Goal: Contribute content: Add original content to the website for others to see

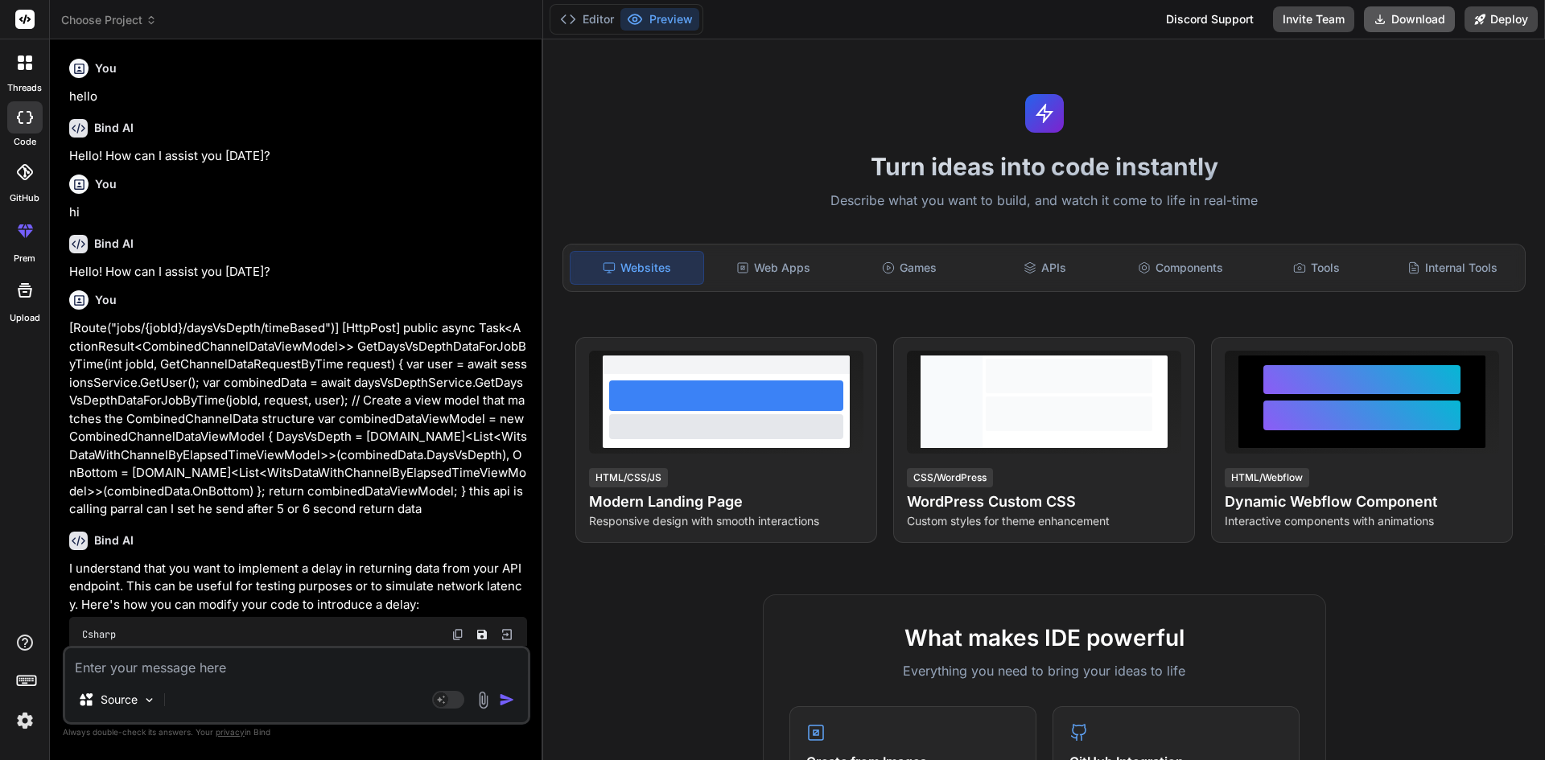
scroll to position [241, 0]
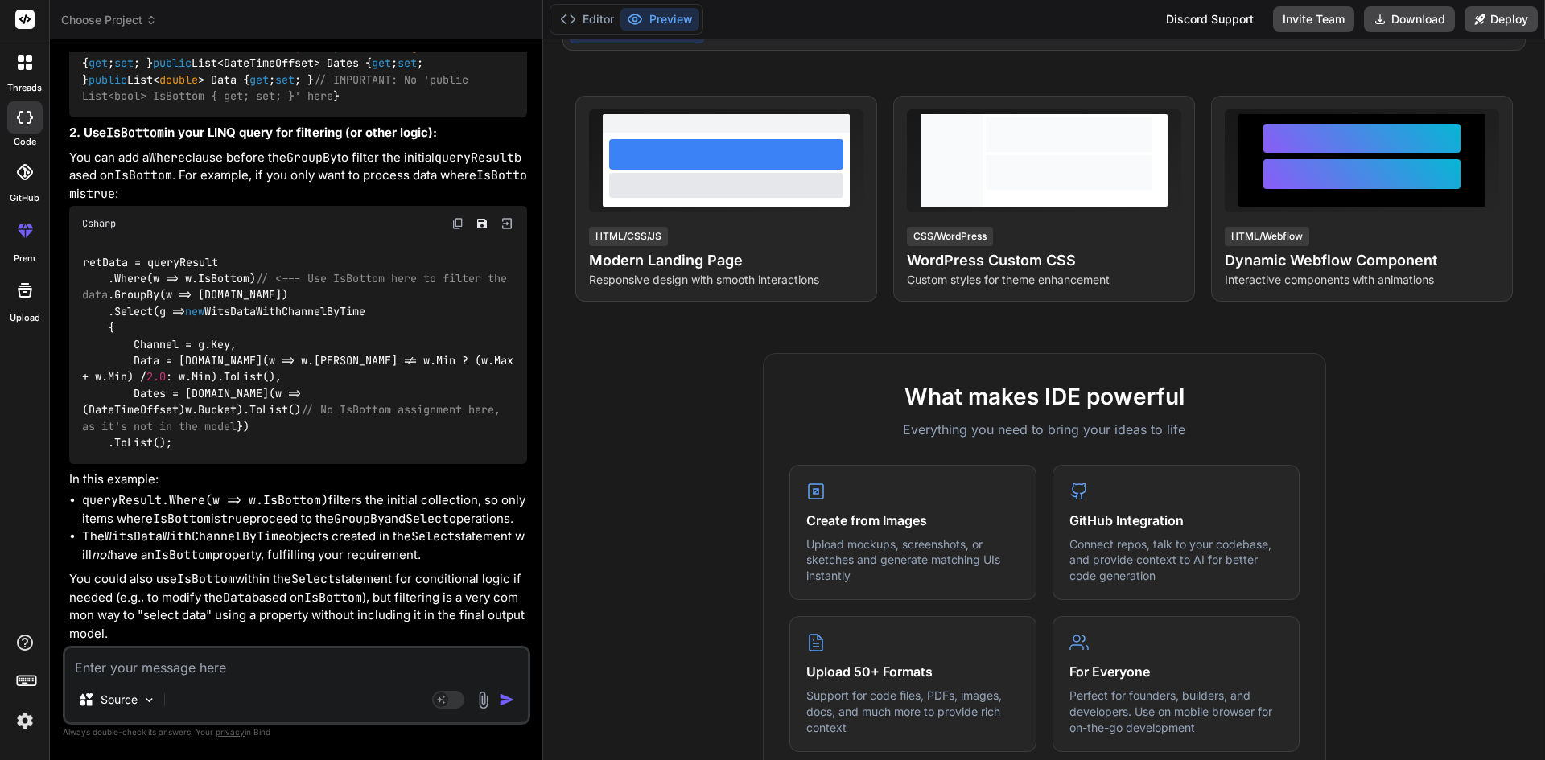
click at [179, 666] on textarea at bounding box center [296, 662] width 463 height 29
paste textarea "public async Task<List<DaysVsDepthComparison>> GetDaysVsDepthComparisons(int jo…"
type textarea "public async Task<List<DaysVsDepthComparison>> GetDaysVsDepthComparisons(int jo…"
type textarea "x"
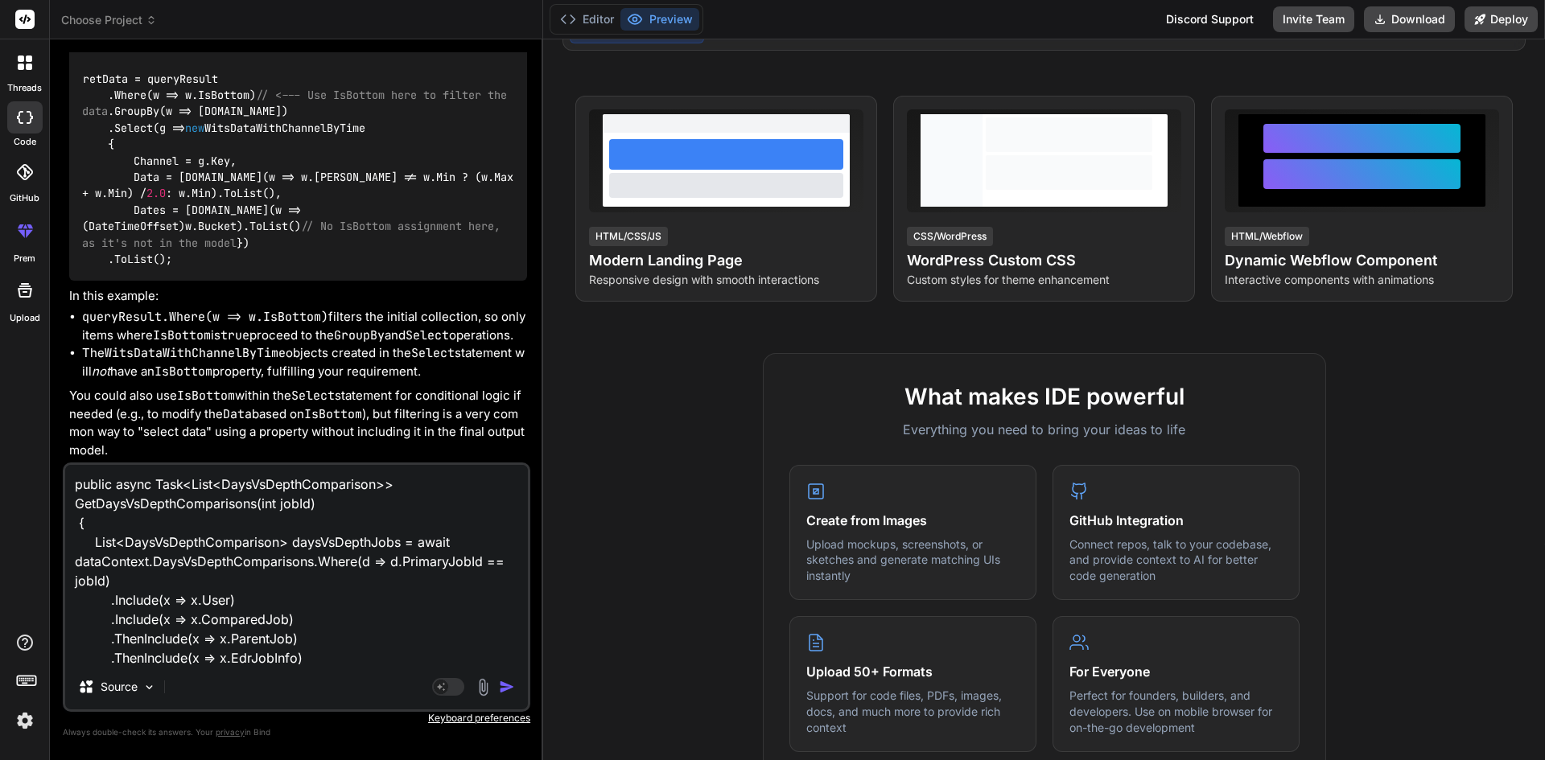
scroll to position [79, 0]
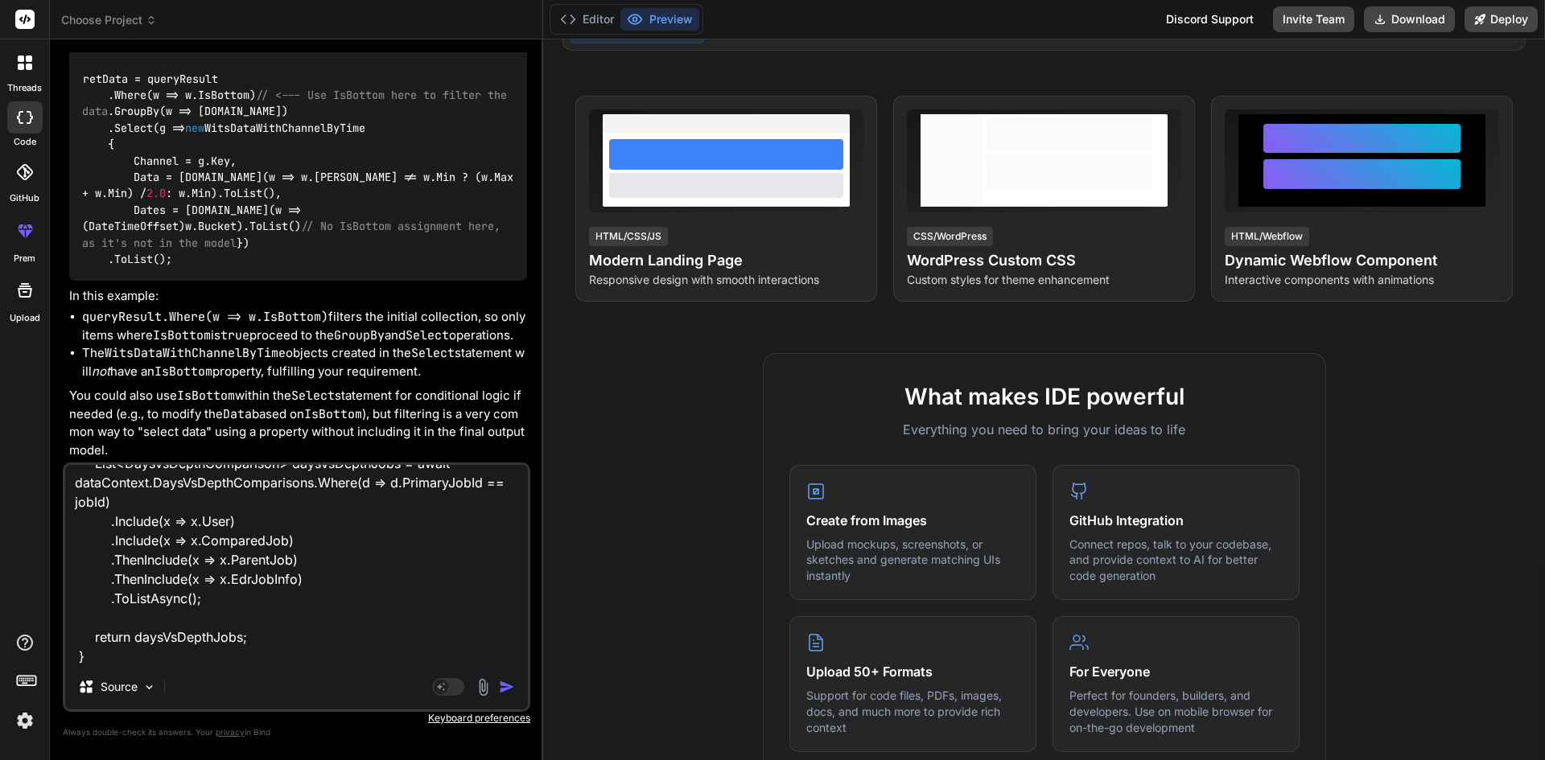
paste textarea "public class DaysVsDepthComparison { public int Id { get; set; } public int Pri…"
type textarea "public async Task<List<DaysVsDepthComparison>> GetDaysVsDepthComparisons(int jo…"
type textarea "x"
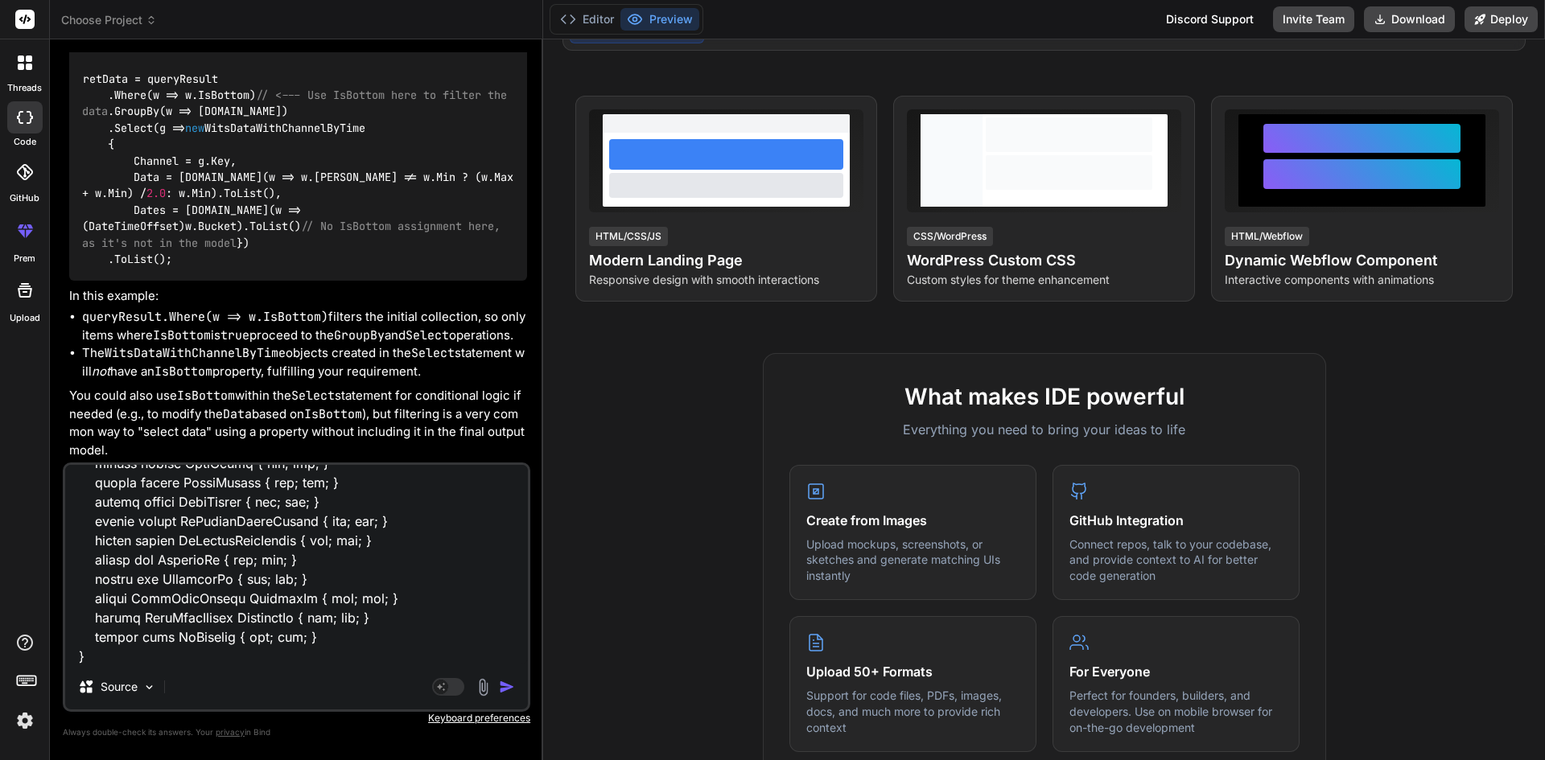
click at [184, 660] on textarea at bounding box center [296, 564] width 463 height 199
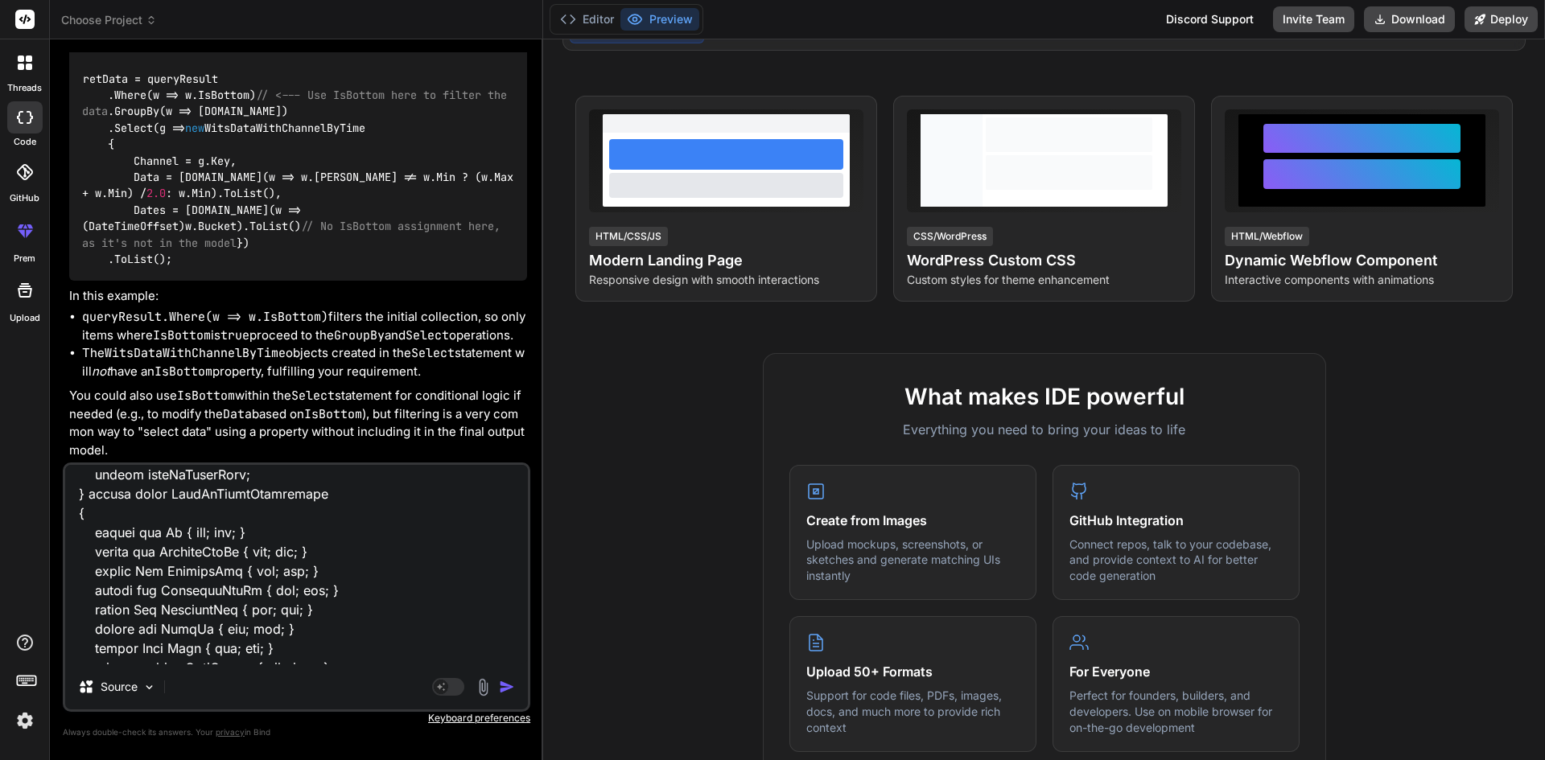
scroll to position [447, 0]
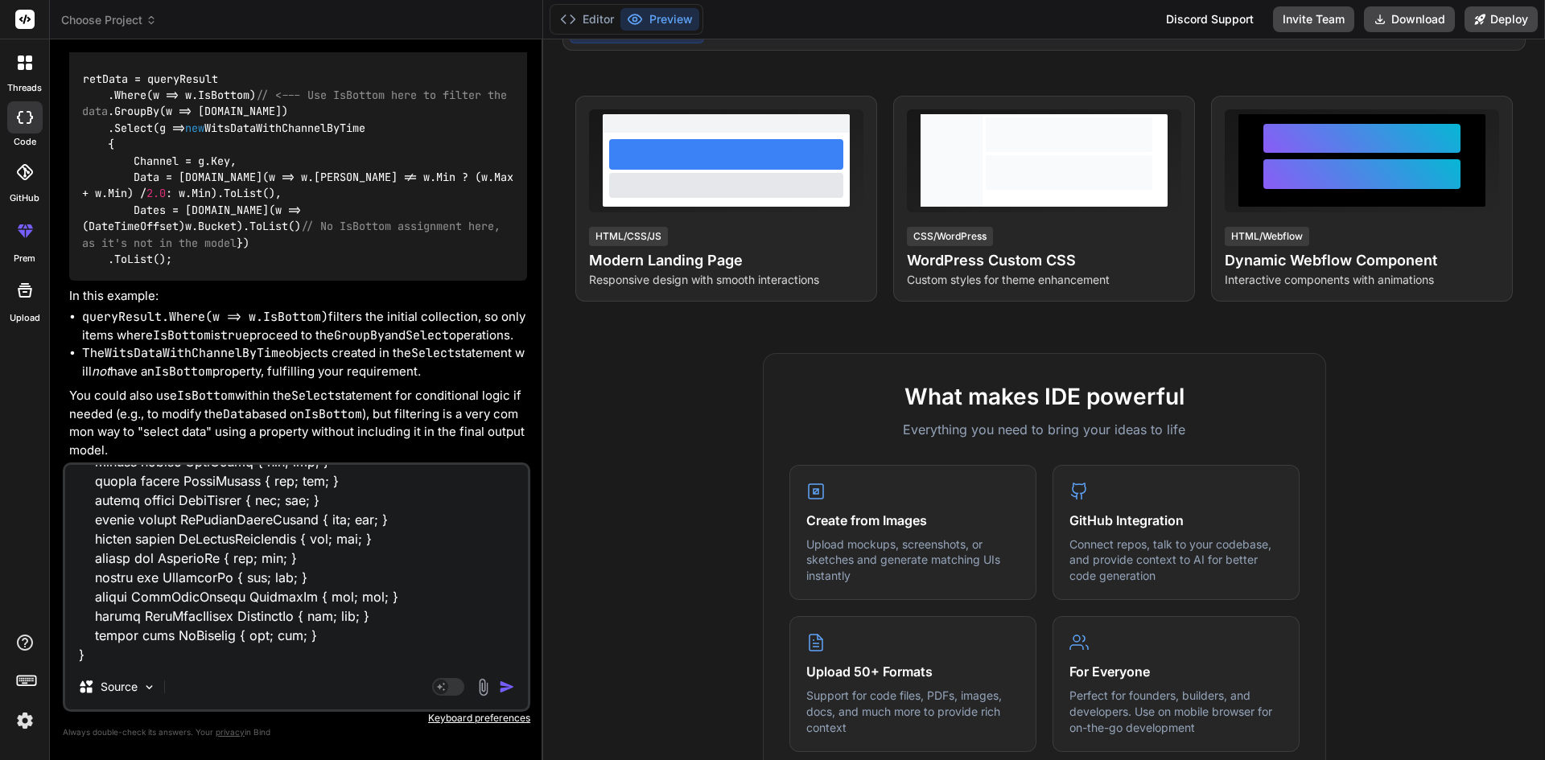
click at [128, 663] on textarea at bounding box center [296, 564] width 463 height 199
click at [102, 659] on textarea at bounding box center [296, 564] width 463 height 199
type textarea "public async Task<List<DaysVsDepthComparison>> GetDaysVsDepthComparisons(int jo…"
type textarea "x"
type textarea "public async Task<List<DaysVsDepthComparison>> GetDaysVsDepthComparisons(int jo…"
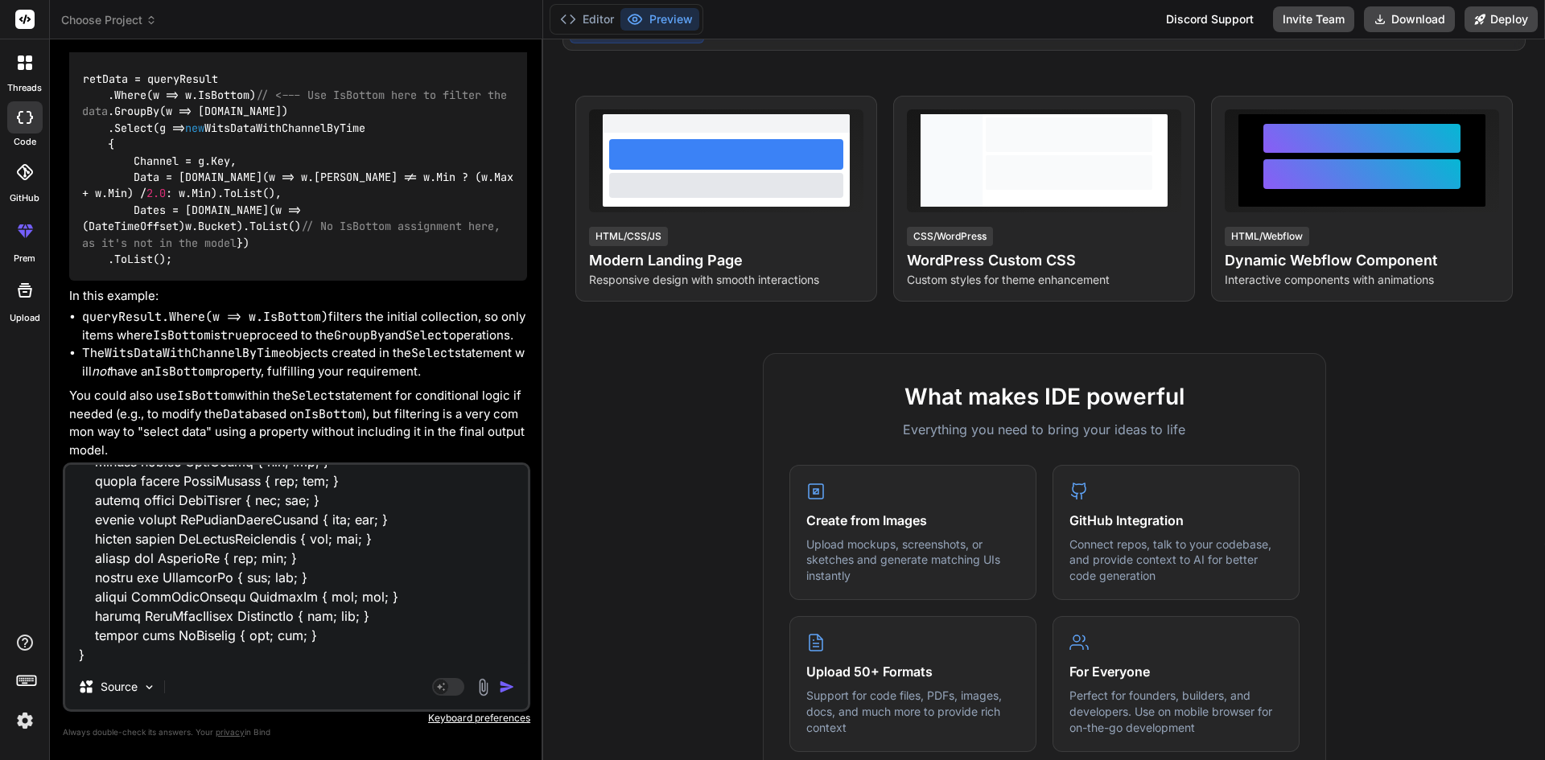
type textarea "x"
type textarea "public async Task<List<DaysVsDepthComparison>> GetDaysVsDepthComparisons(int jo…"
type textarea "x"
type textarea "public async Task<List<DaysVsDepthComparison>> GetDaysVsDepthComparisons(int jo…"
type textarea "x"
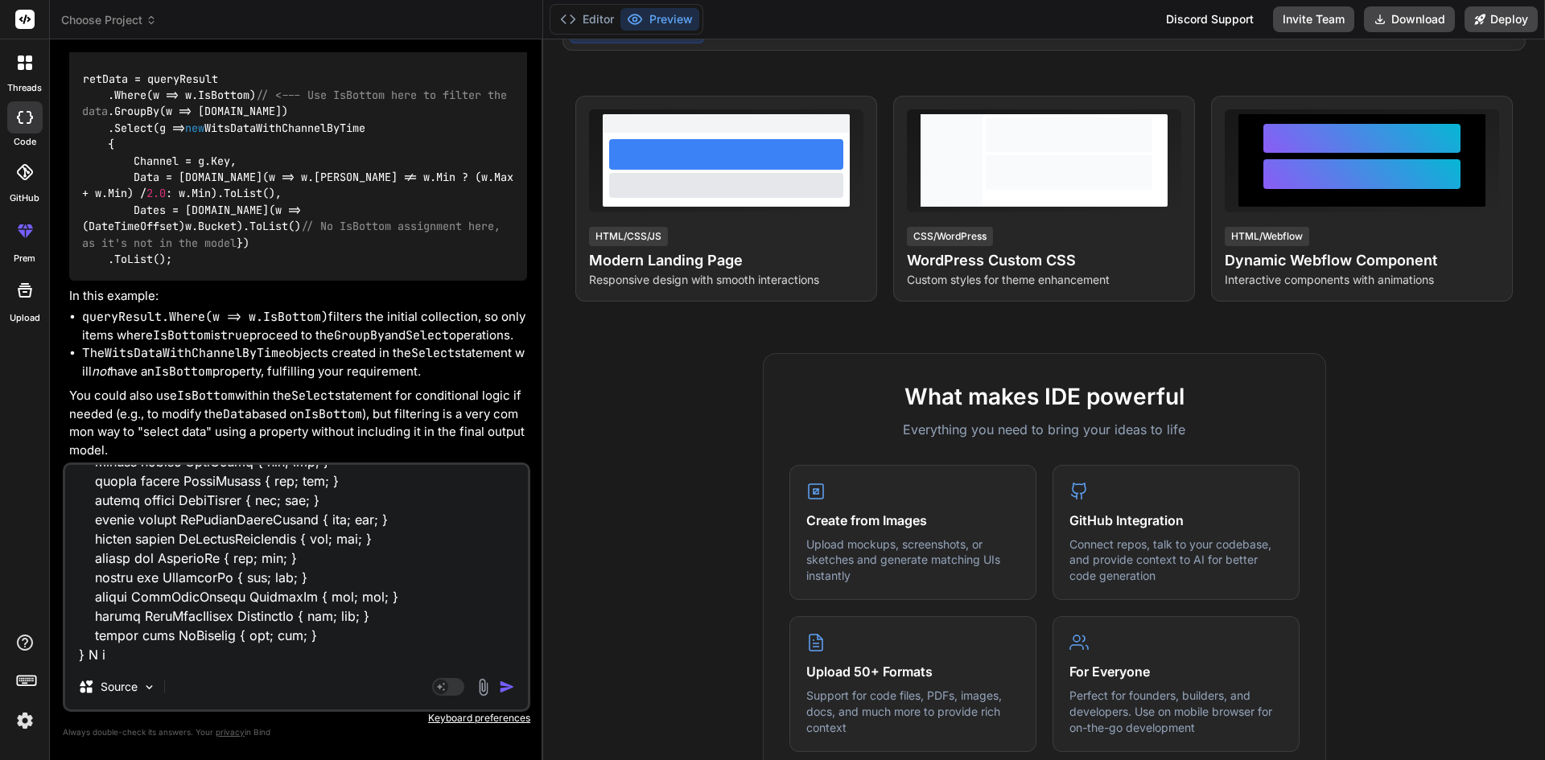
type textarea "public async Task<List<DaysVsDepthComparison>> GetDaysVsDepthComparisons(int jo…"
type textarea "x"
type textarea "public async Task<List<DaysVsDepthComparison>> GetDaysVsDepthComparisons(int jo…"
type textarea "x"
type textarea "public async Task<List<DaysVsDepthComparison>> GetDaysVsDepthComparisons(int jo…"
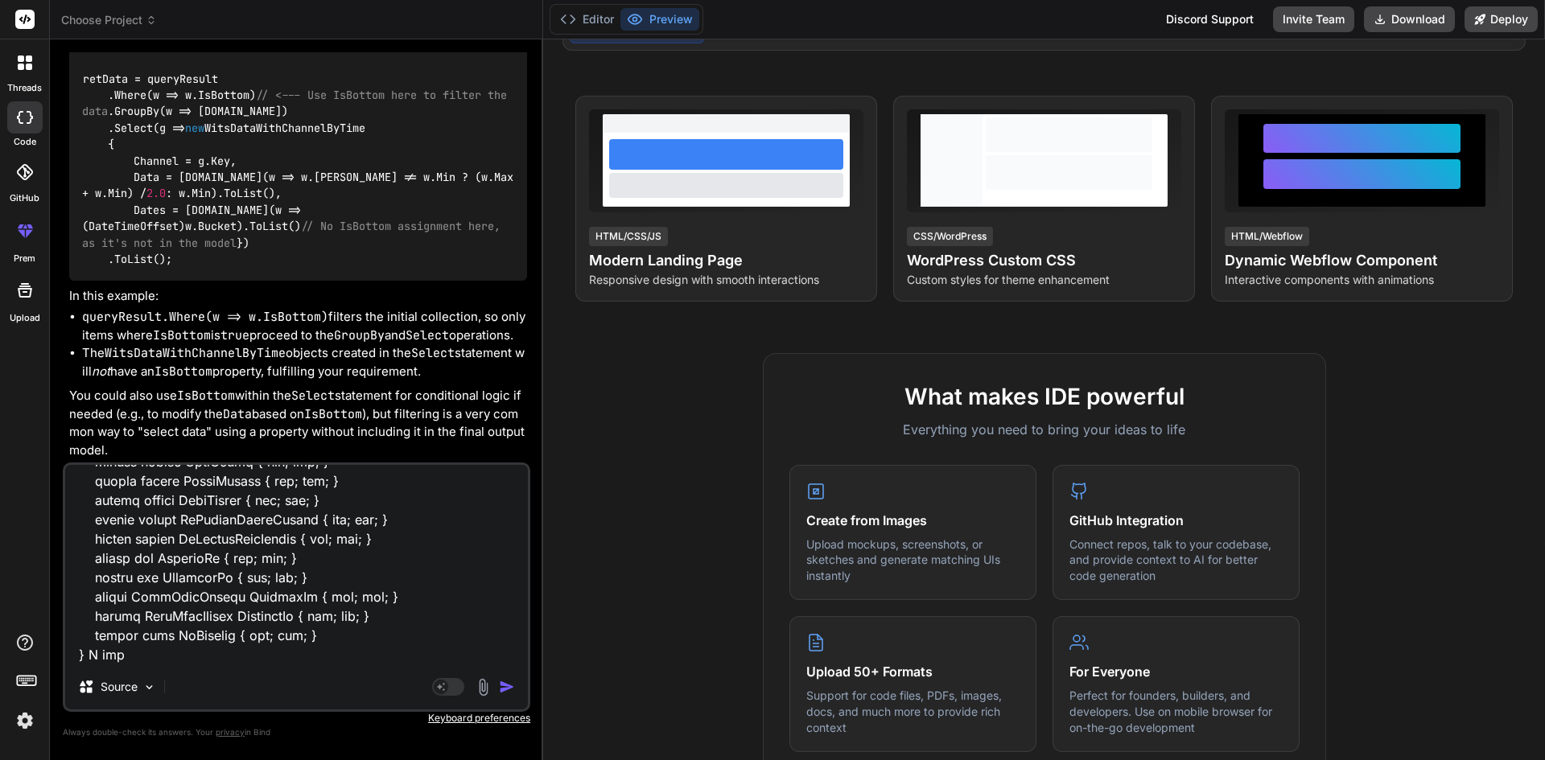
type textarea "x"
type textarea "public async Task<List<DaysVsDepthComparison>> GetDaysVsDepthComparisons(int jo…"
type textarea "x"
type textarea "public async Task<List<DaysVsDepthComparison>> GetDaysVsDepthComparisons(int jo…"
type textarea "x"
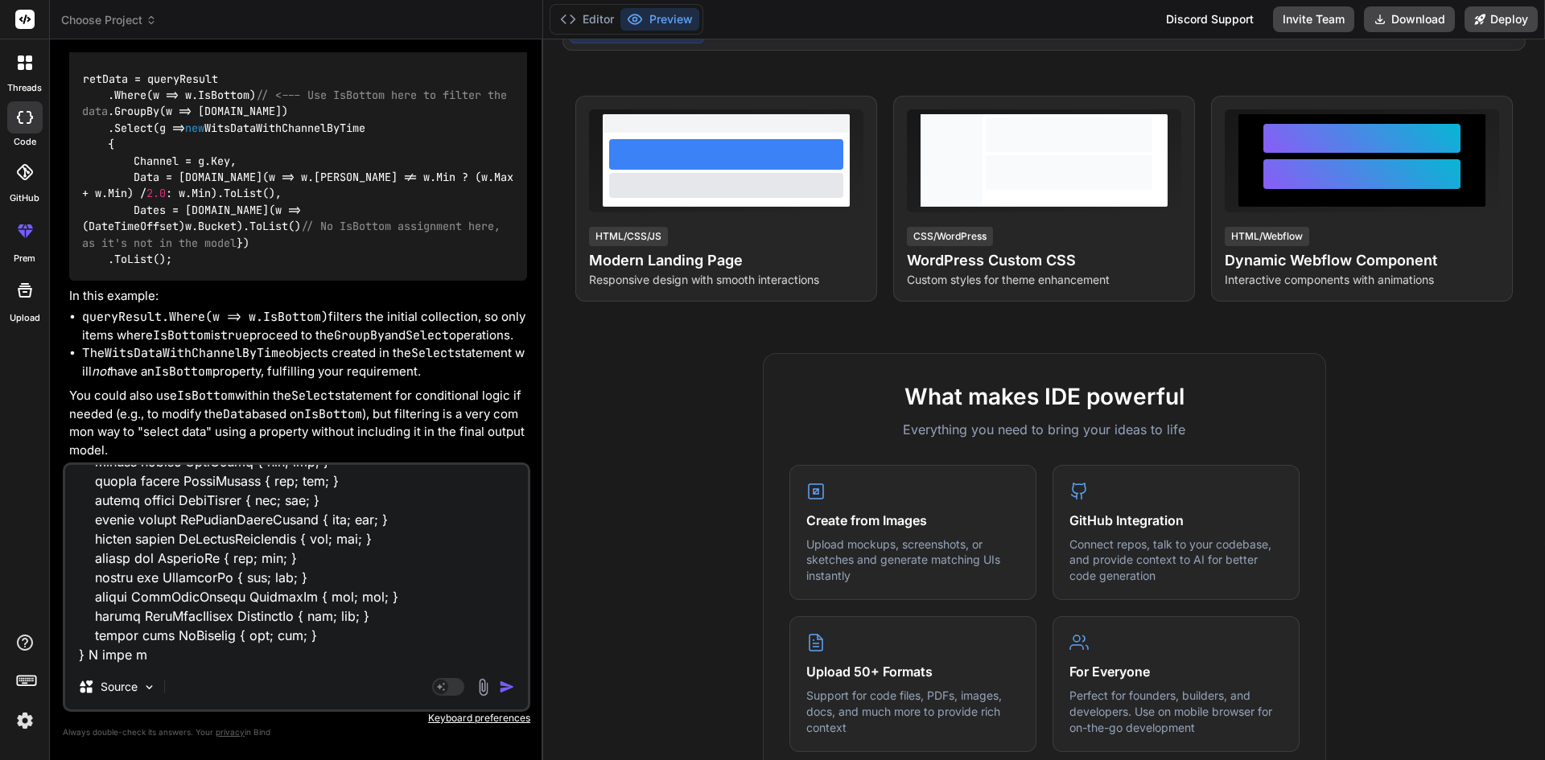
type textarea "public async Task<List<DaysVsDepthComparison>> GetDaysVsDepthComparisons(int jo…"
type textarea "x"
type textarea "public async Task<List<DaysVsDepthComparison>> GetDaysVsDepthComparisons(int jo…"
type textarea "x"
type textarea "public async Task<List<DaysVsDepthComparison>> GetDaysVsDepthComparisons(int jo…"
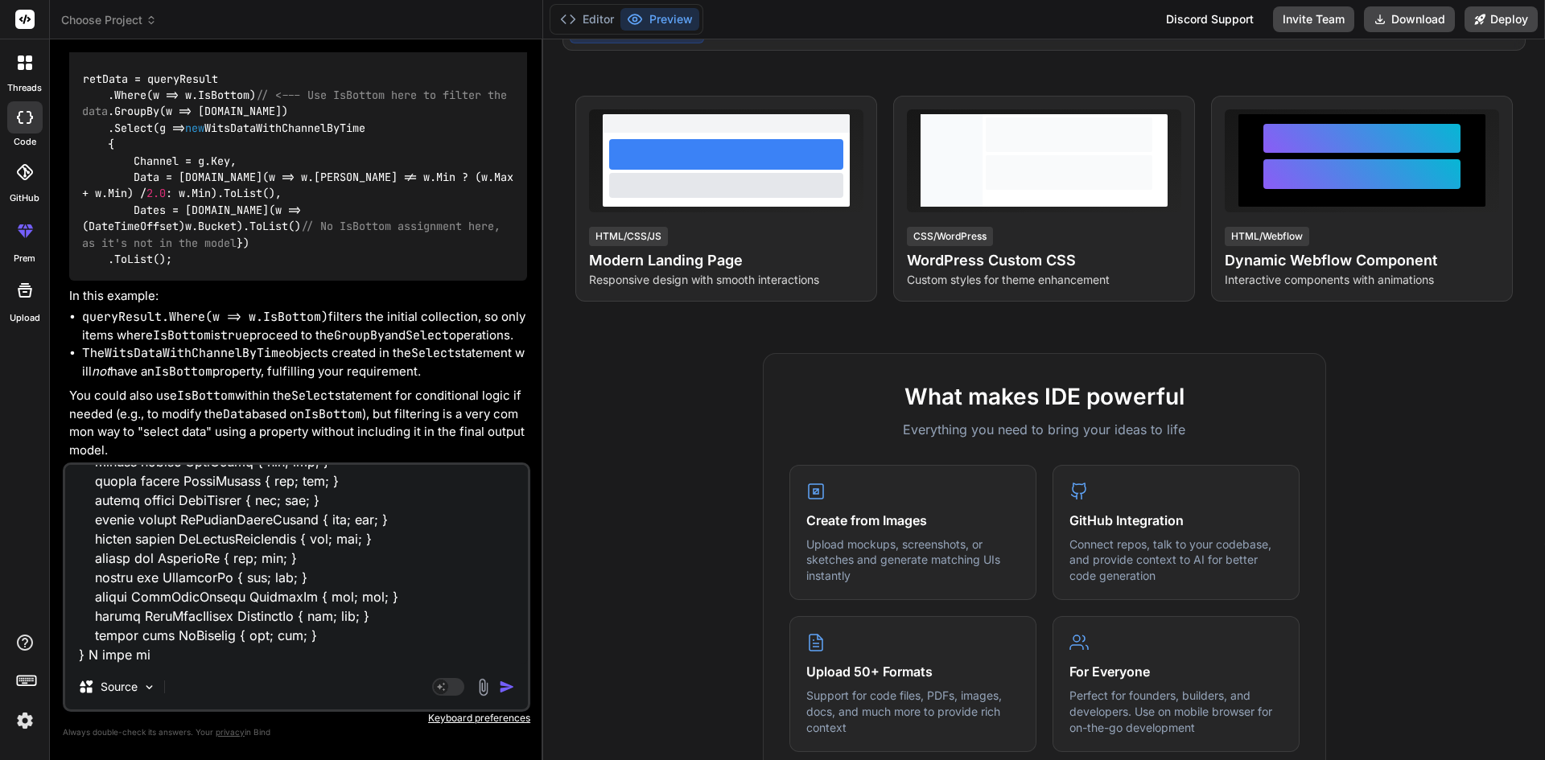
type textarea "x"
type textarea "public async Task<List<DaysVsDepthComparison>> GetDaysVsDepthComparisons(int jo…"
type textarea "x"
type textarea "public async Task<List<DaysVsDepthComparison>> GetDaysVsDepthComparisons(int jo…"
type textarea "x"
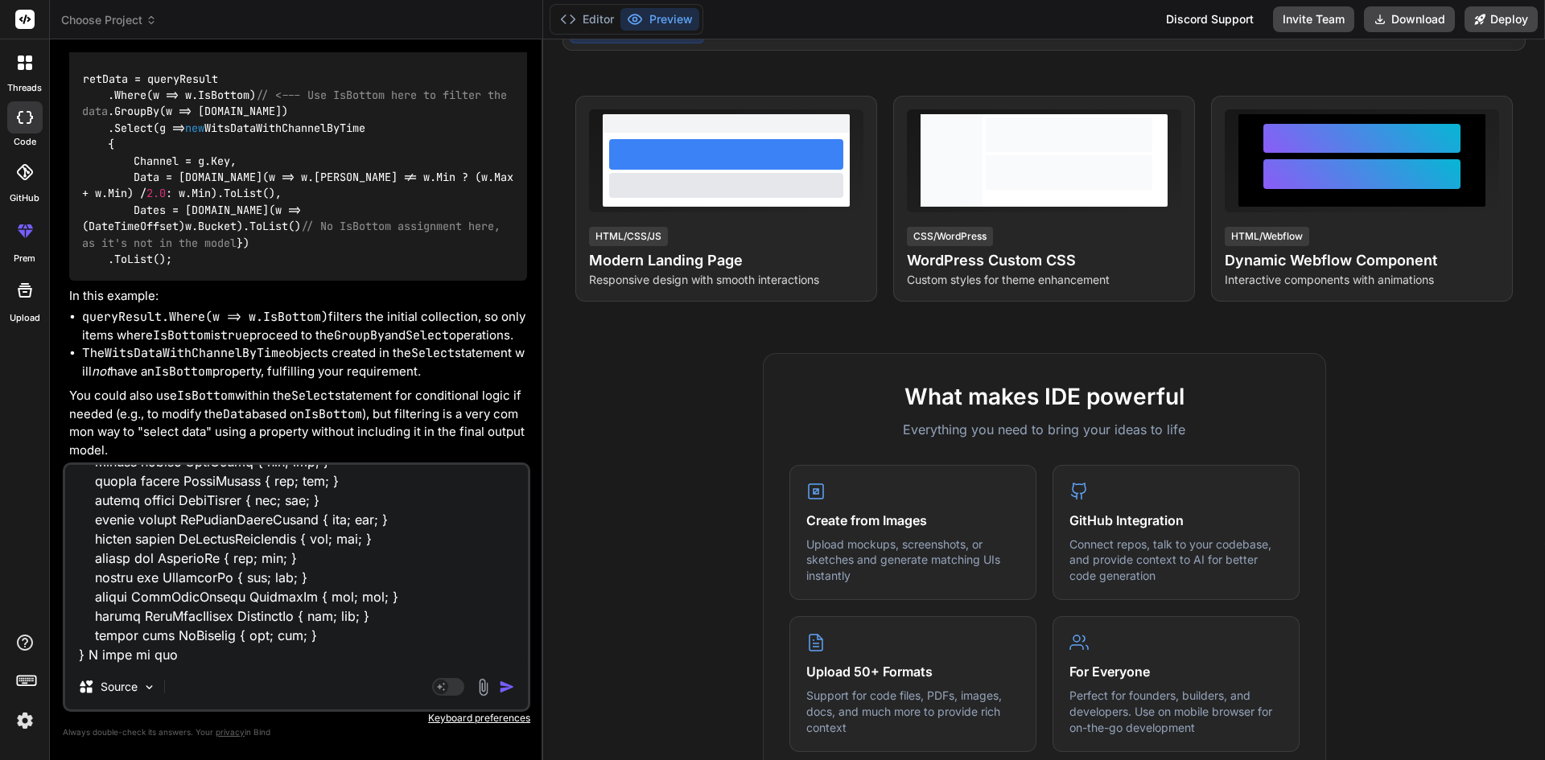
type textarea "public async Task<List<DaysVsDepthComparison>> GetDaysVsDepthComparisons(int jo…"
type textarea "x"
type textarea "public async Task<List<DaysVsDepthComparison>> GetDaysVsDepthComparisons(int jo…"
type textarea "x"
type textarea "public async Task<List<DaysVsDepthComparison>> GetDaysVsDepthComparisons(int jo…"
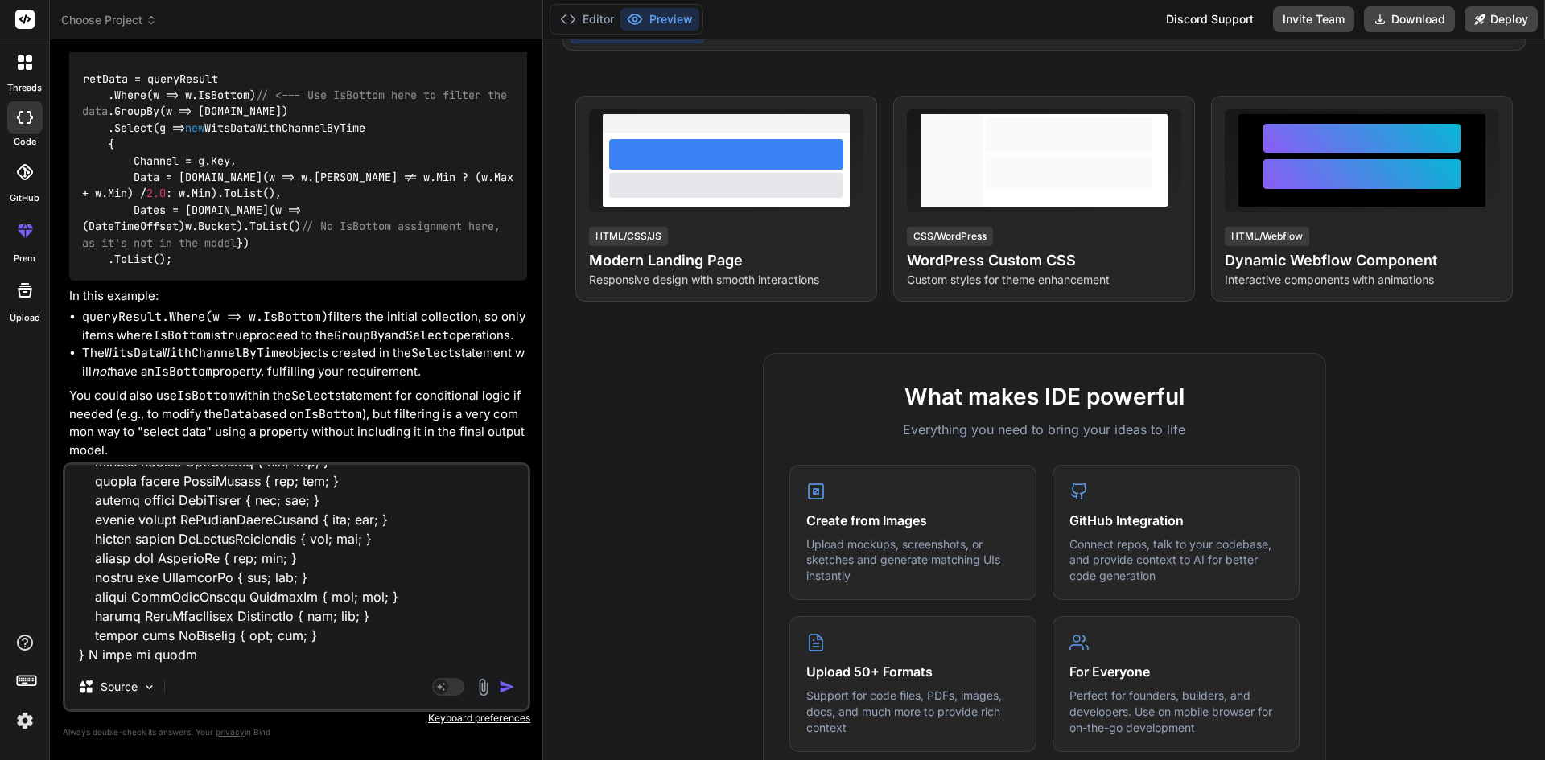
type textarea "x"
type textarea "public async Task<List<DaysVsDepthComparison>> GetDaysVsDepthComparisons(int jo…"
type textarea "x"
type textarea "public async Task<List<DaysVsDepthComparison>> GetDaysVsDepthComparisons(int jo…"
type textarea "x"
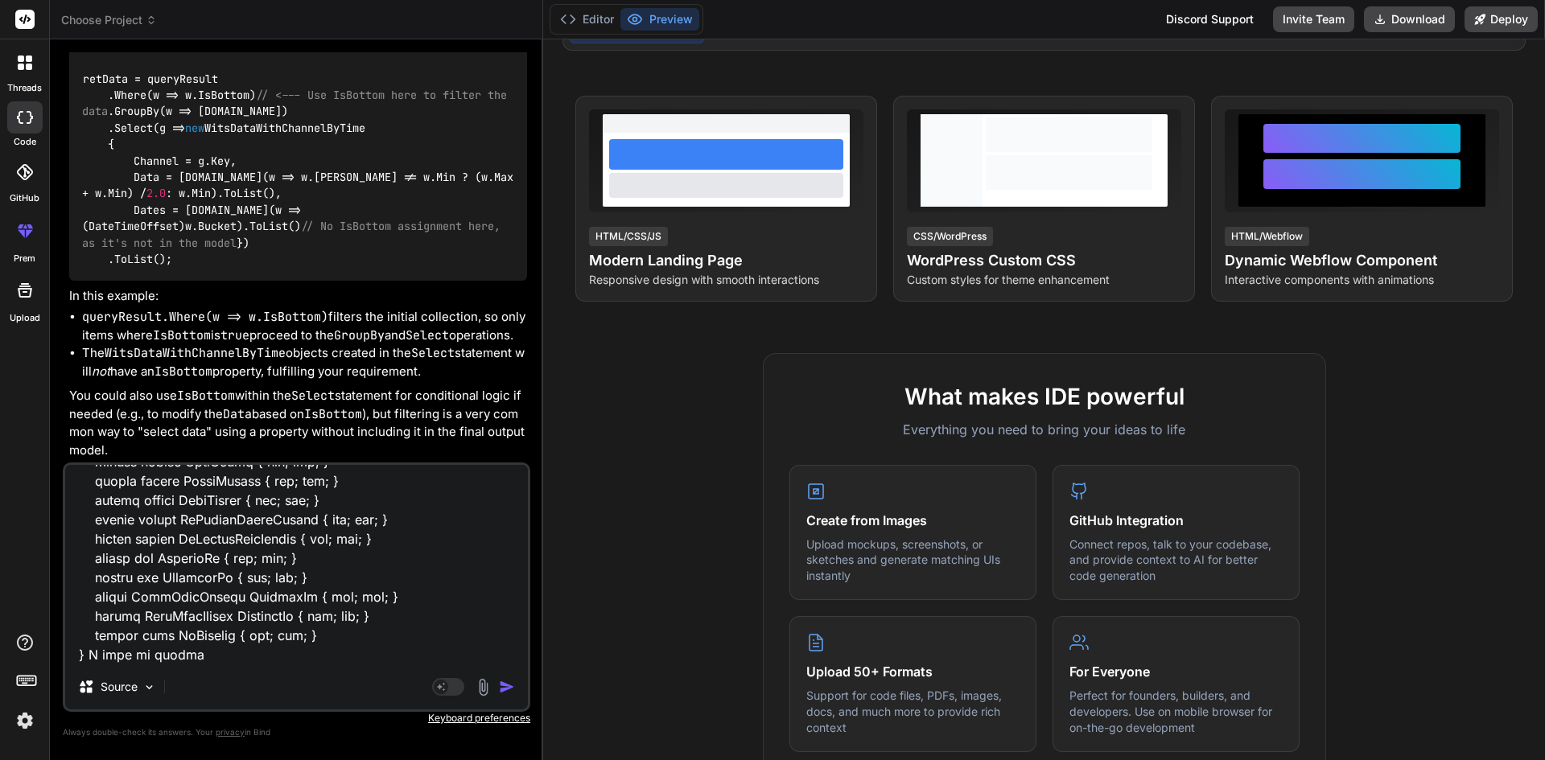
type textarea "public async Task<List<DaysVsDepthComparison>> GetDaysVsDepthComparisons(int jo…"
type textarea "x"
type textarea "public async Task<List<DaysVsDepthComparison>> GetDaysVsDepthComparisons(int jo…"
type textarea "x"
type textarea "public async Task<List<DaysVsDepthComparison>> GetDaysVsDepthComparisons(int jo…"
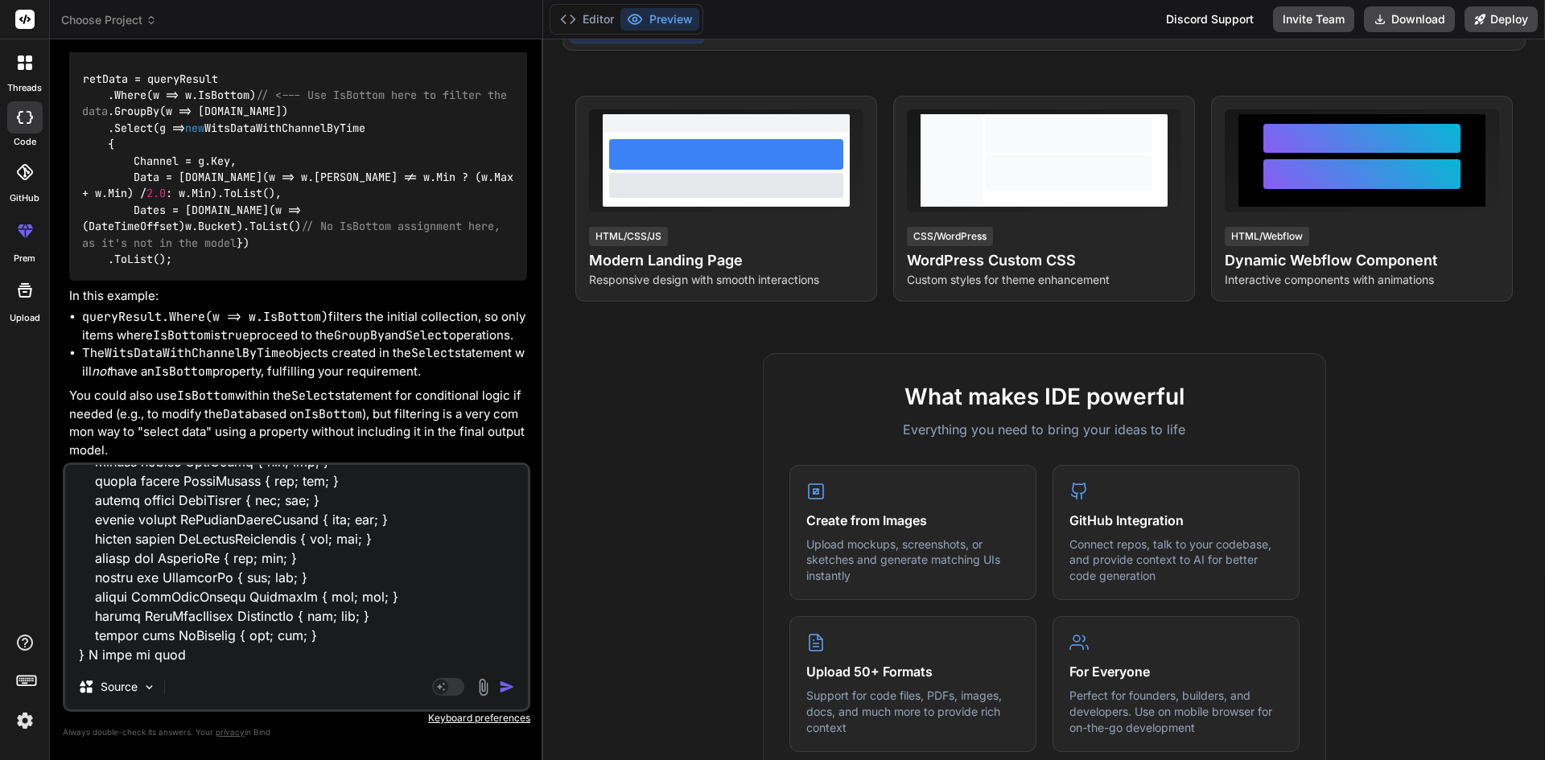
type textarea "x"
type textarea "public async Task<List<DaysVsDepthComparison>> GetDaysVsDepthComparisons(int jo…"
type textarea "x"
type textarea "public async Task<List<DaysVsDepthComparison>> GetDaysVsDepthComparisons(int jo…"
type textarea "x"
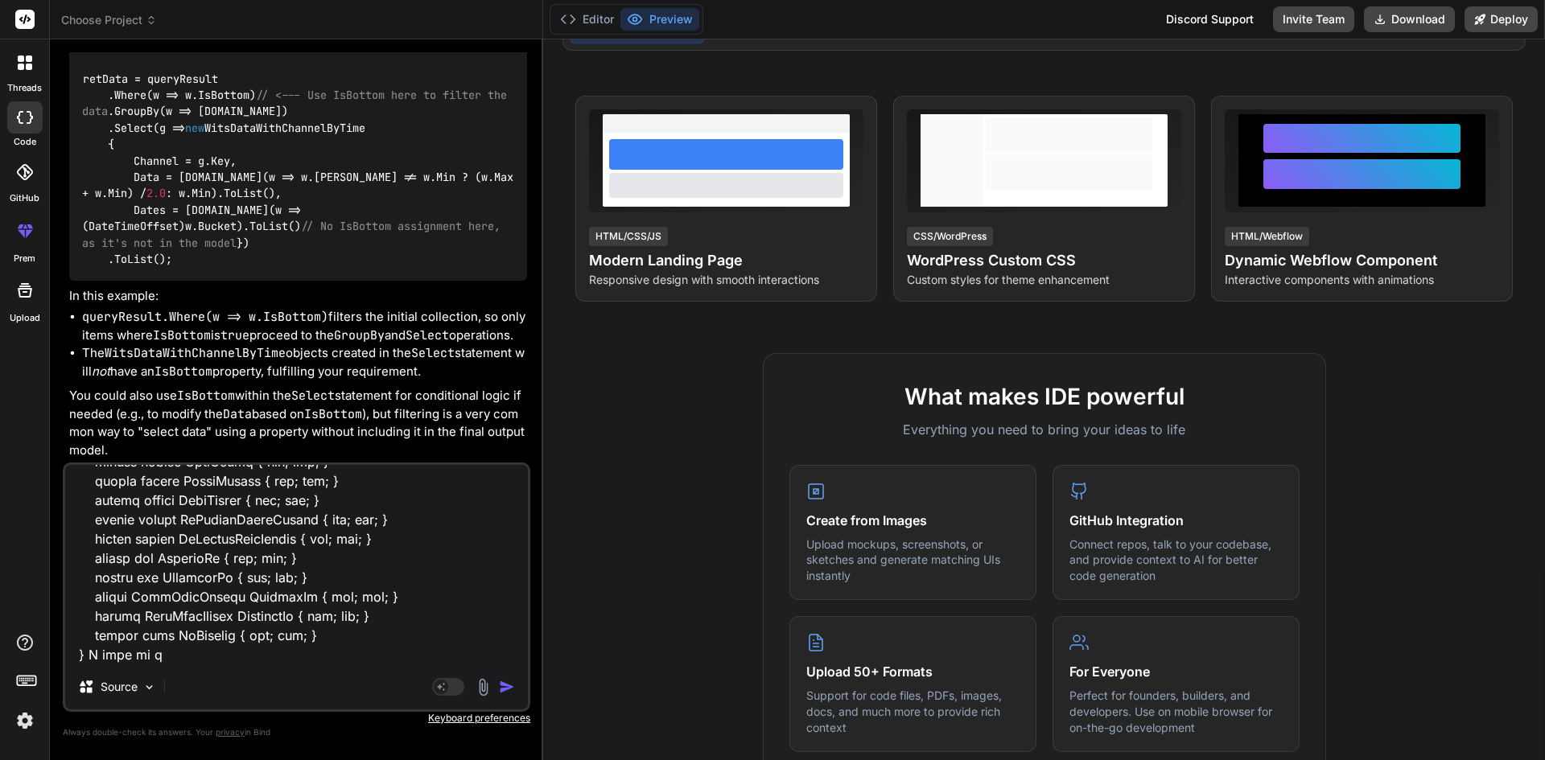
type textarea "public async Task<List<DaysVsDepthComparison>> GetDaysVsDepthComparisons(int jo…"
type textarea "x"
type textarea "public async Task<List<DaysVsDepthComparison>> GetDaysVsDepthComparisons(int jo…"
type textarea "x"
type textarea "public async Task<List<DaysVsDepthComparison>> GetDaysVsDepthComparisons(int jo…"
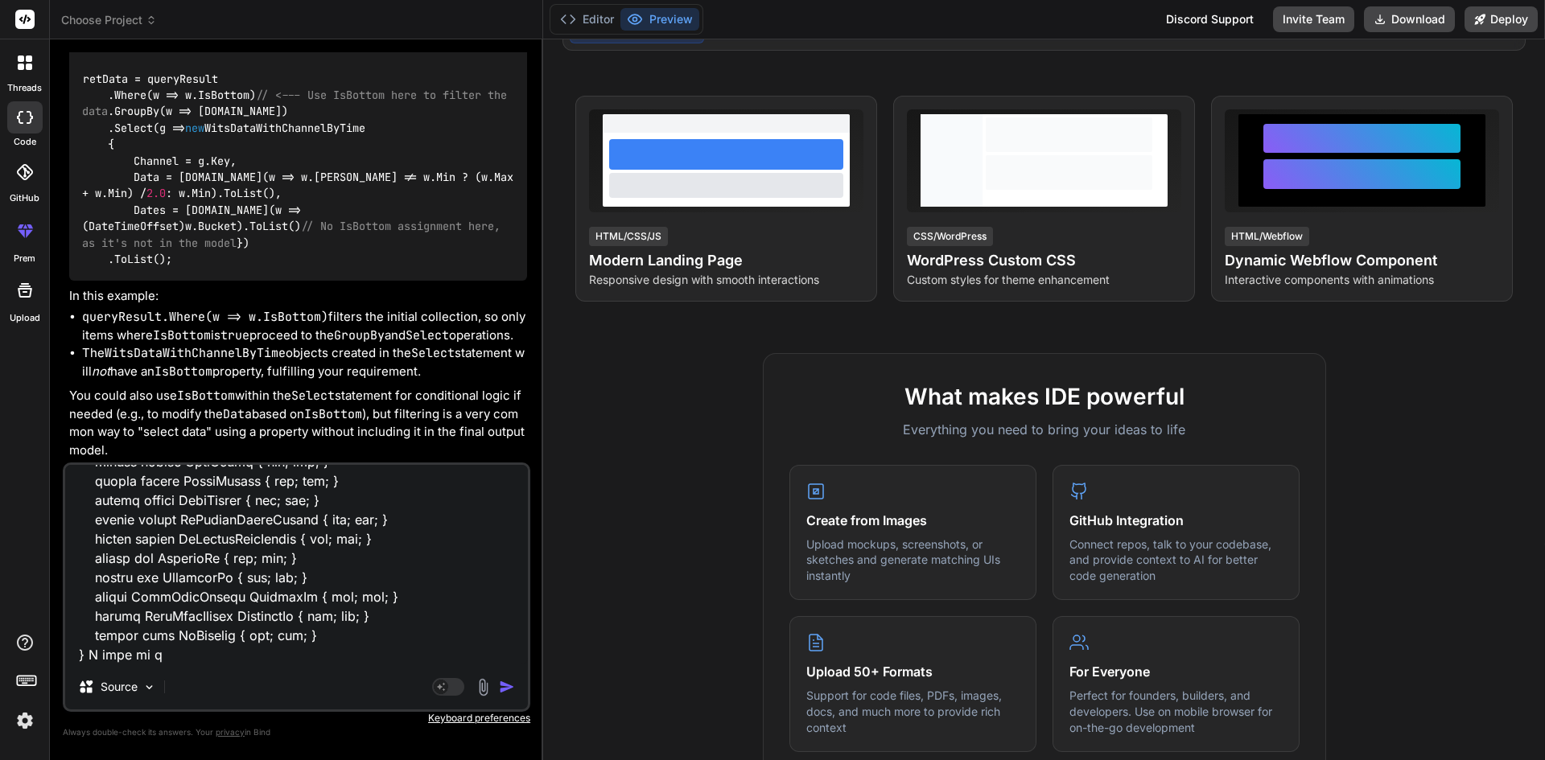
type textarea "x"
type textarea "public async Task<List<DaysVsDepthComparison>> GetDaysVsDepthComparisons(int jo…"
type textarea "x"
type textarea "public async Task<List<DaysVsDepthComparison>> GetDaysVsDepthComparisons(int jo…"
type textarea "x"
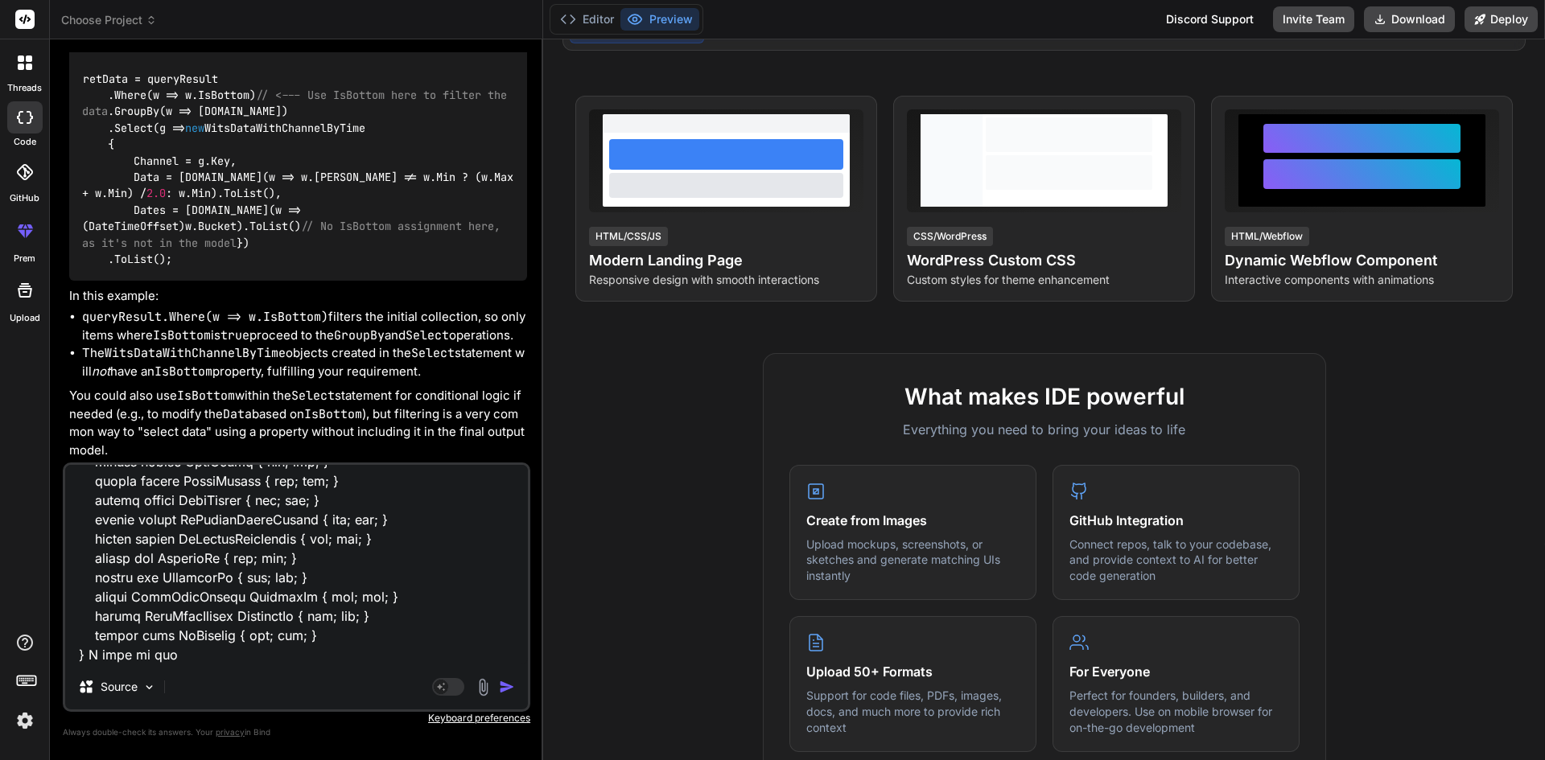
type textarea "public async Task<List<DaysVsDepthComparison>> GetDaysVsDepthComparisons(int jo…"
type textarea "x"
type textarea "public async Task<List<DaysVsDepthComparison>> GetDaysVsDepthComparisons(int jo…"
type textarea "x"
type textarea "public async Task<List<DaysVsDepthComparison>> GetDaysVsDepthComparisons(int jo…"
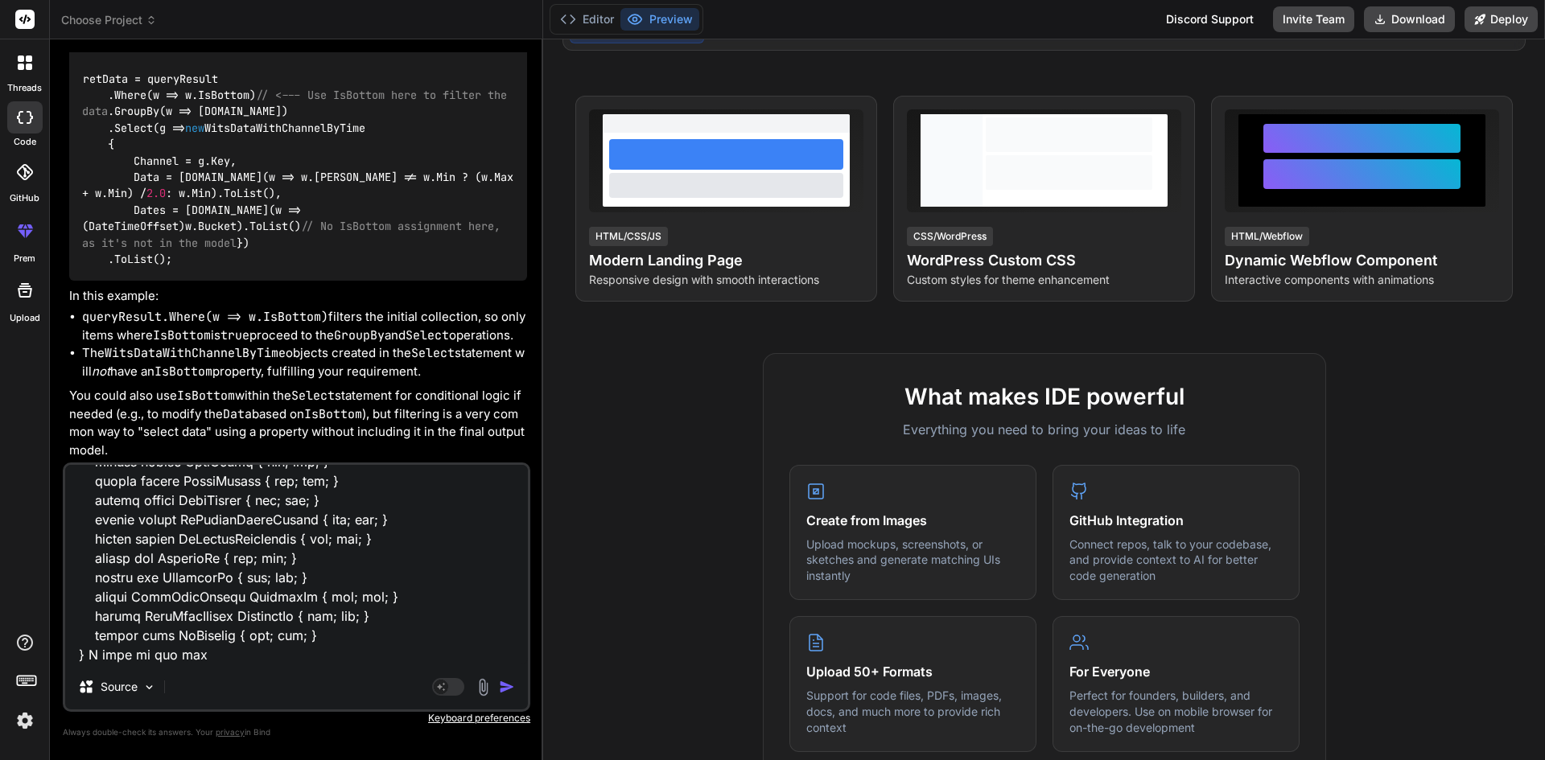
type textarea "x"
type textarea "public async Task<List<DaysVsDepthComparison>> GetDaysVsDepthComparisons(int jo…"
type textarea "x"
type textarea "public async Task<List<DaysVsDepthComparison>> GetDaysVsDepthComparisons(int jo…"
type textarea "x"
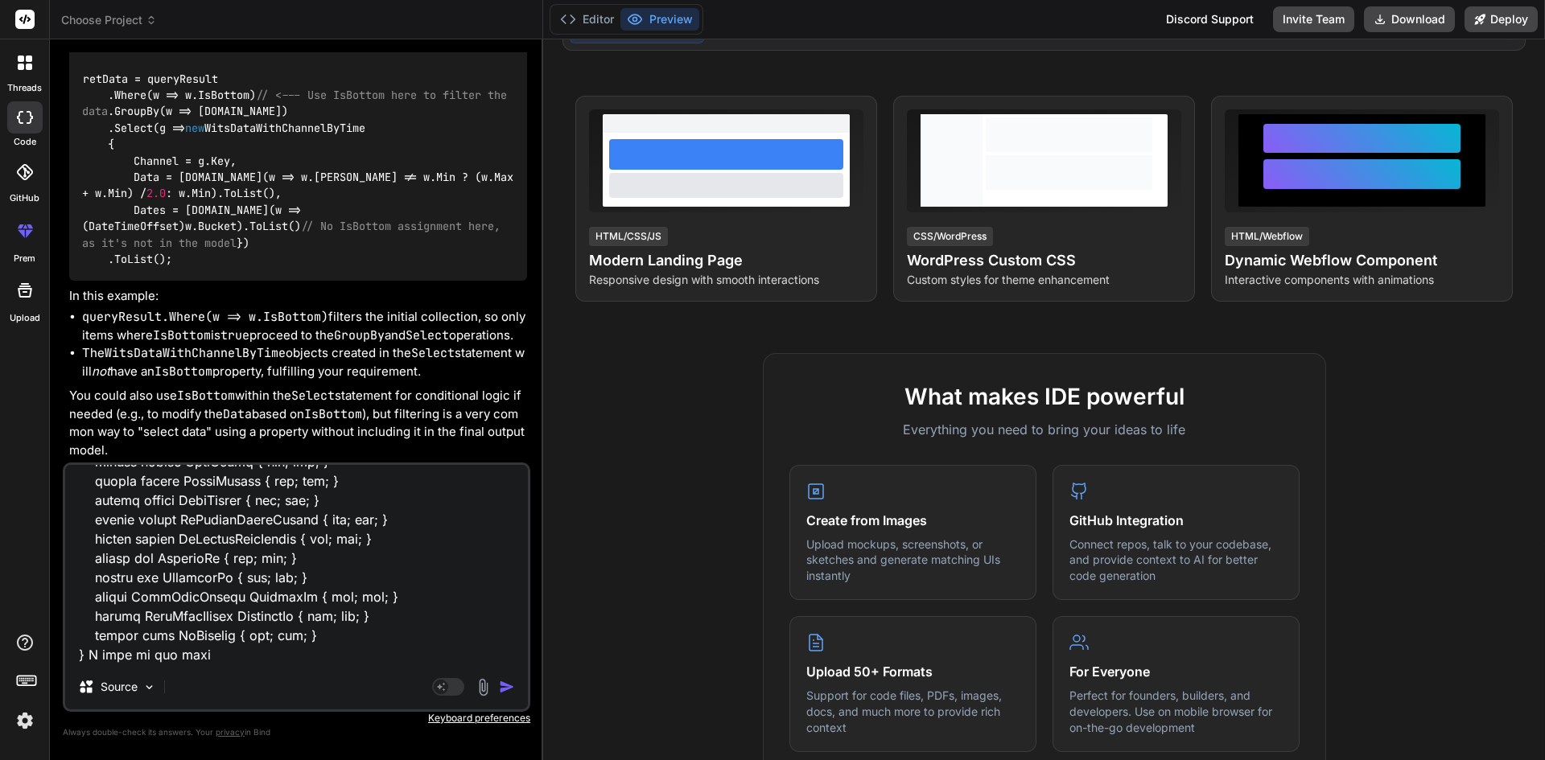
type textarea "public async Task<List<DaysVsDepthComparison>> GetDaysVsDepthComparisons(int jo…"
type textarea "x"
type textarea "public async Task<List<DaysVsDepthComparison>> GetDaysVsDepthComparisons(int jo…"
type textarea "x"
type textarea "public async Task<List<DaysVsDepthComparison>> GetDaysVsDepthComparisons(int jo…"
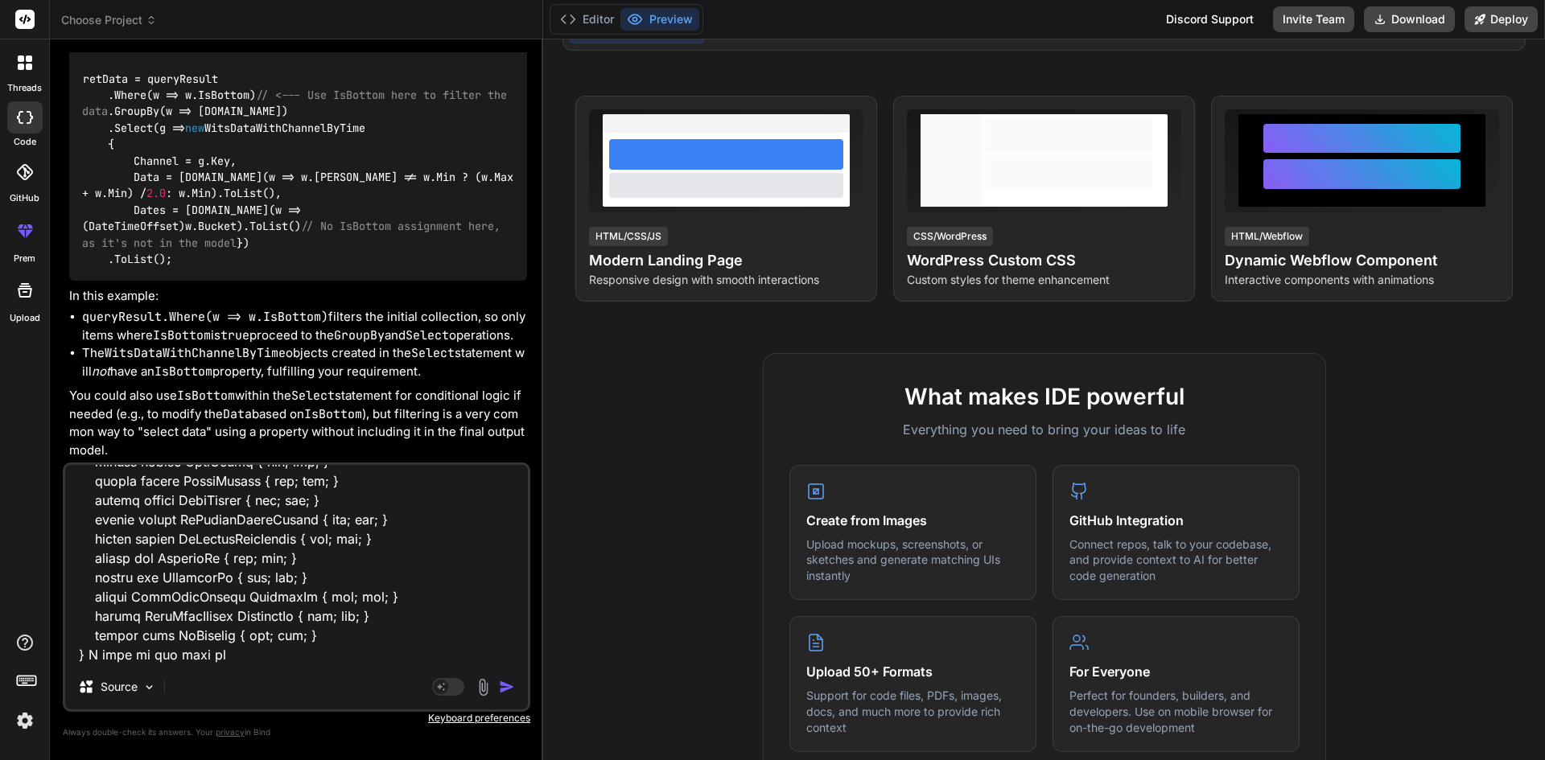
type textarea "x"
type textarea "public async Task<List<DaysVsDepthComparison>> GetDaysVsDepthComparisons(int jo…"
type textarea "x"
type textarea "public async Task<List<DaysVsDepthComparison>> GetDaysVsDepthComparisons(int jo…"
type textarea "x"
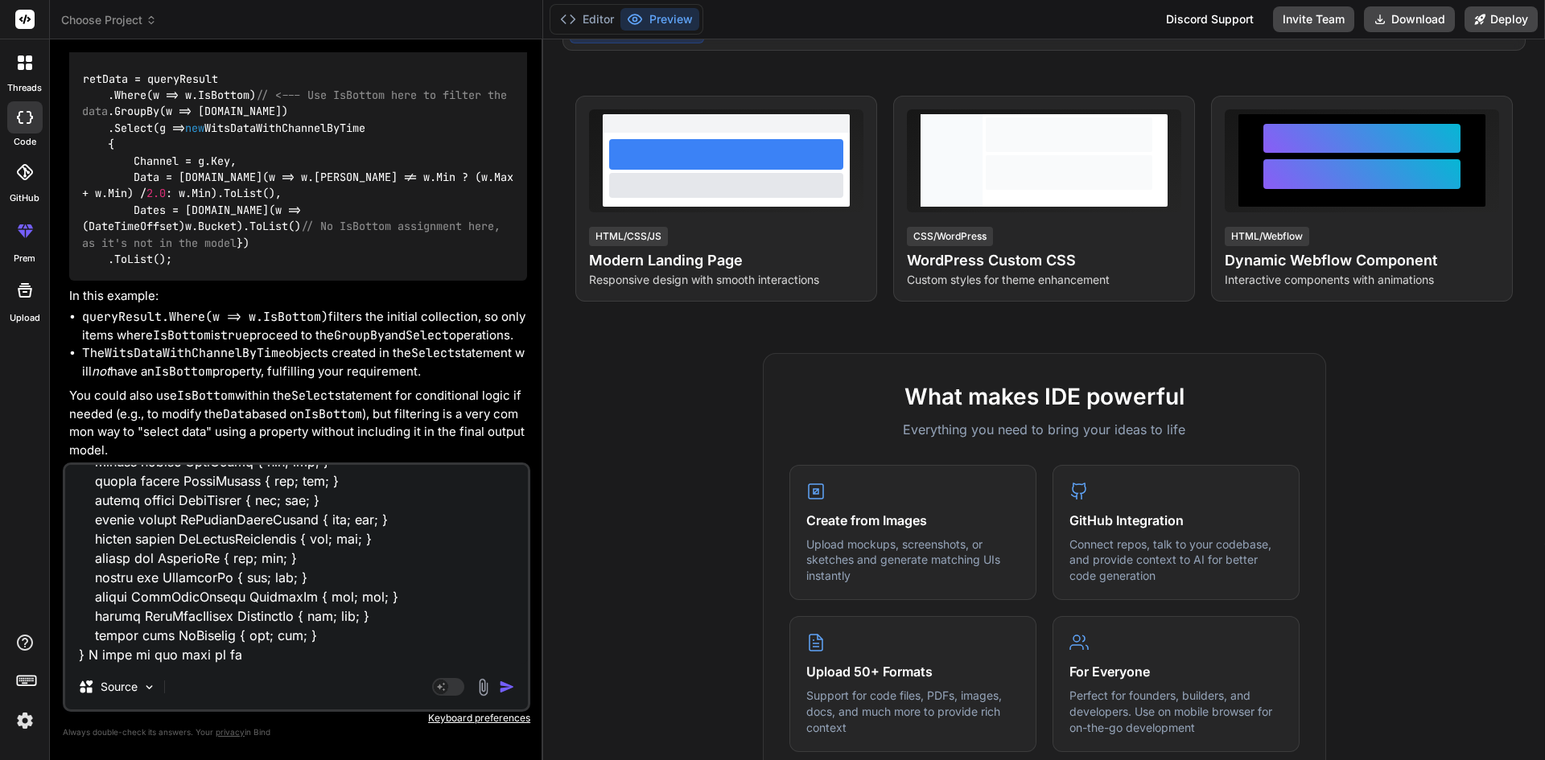
type textarea "public async Task<List<DaysVsDepthComparison>> GetDaysVsDepthComparisons(int jo…"
type textarea "x"
type textarea "public async Task<List<DaysVsDepthComparison>> GetDaysVsDepthComparisons(int jo…"
type textarea "x"
type textarea "public async Task<List<DaysVsDepthComparison>> GetDaysVsDepthComparisons(int jo…"
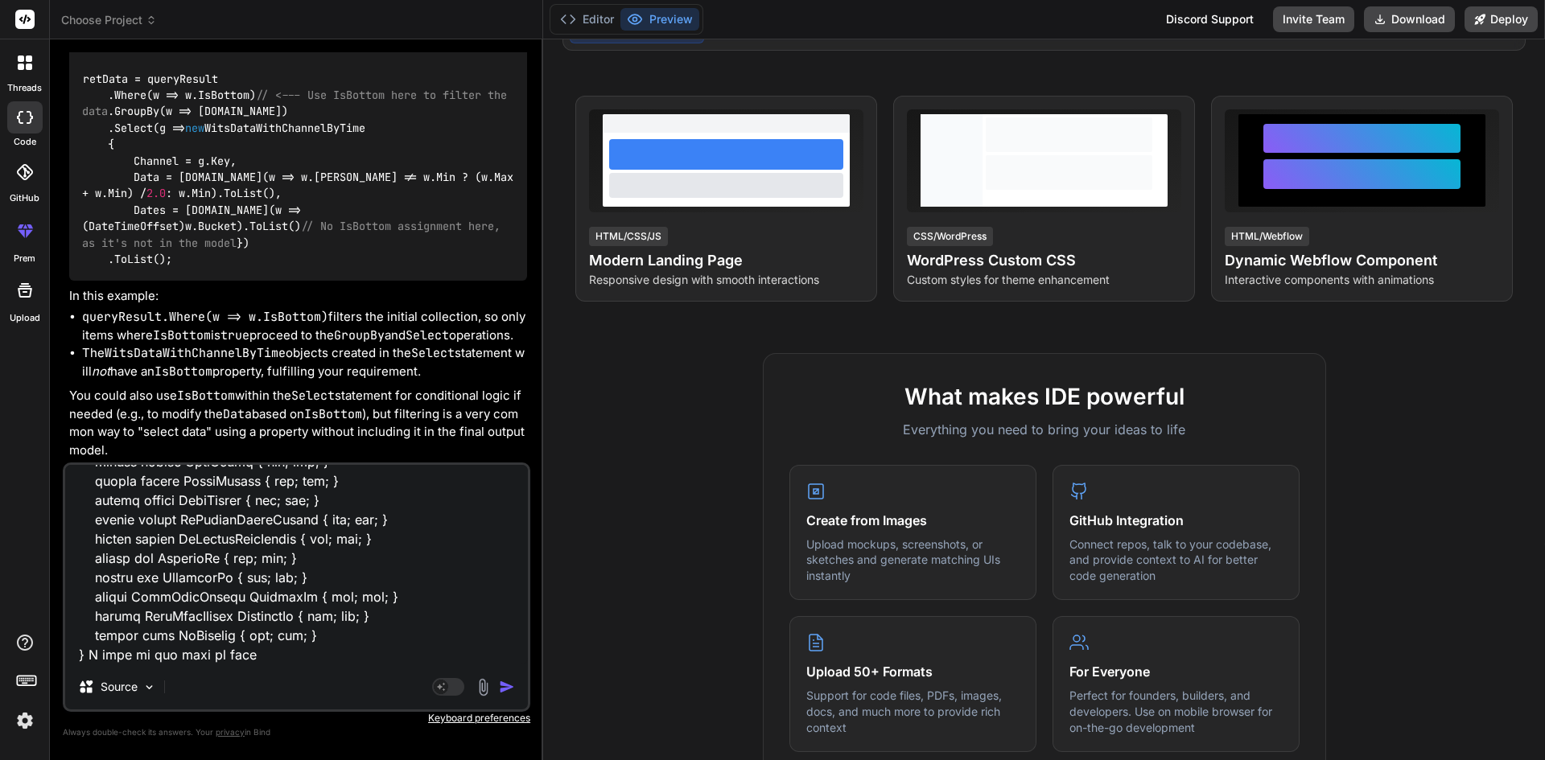
type textarea "x"
type textarea "public async Task<List<DaysVsDepthComparison>> GetDaysVsDepthComparisons(int jo…"
type textarea "x"
type textarea "public async Task<List<DaysVsDepthComparison>> GetDaysVsDepthComparisons(int jo…"
type textarea "x"
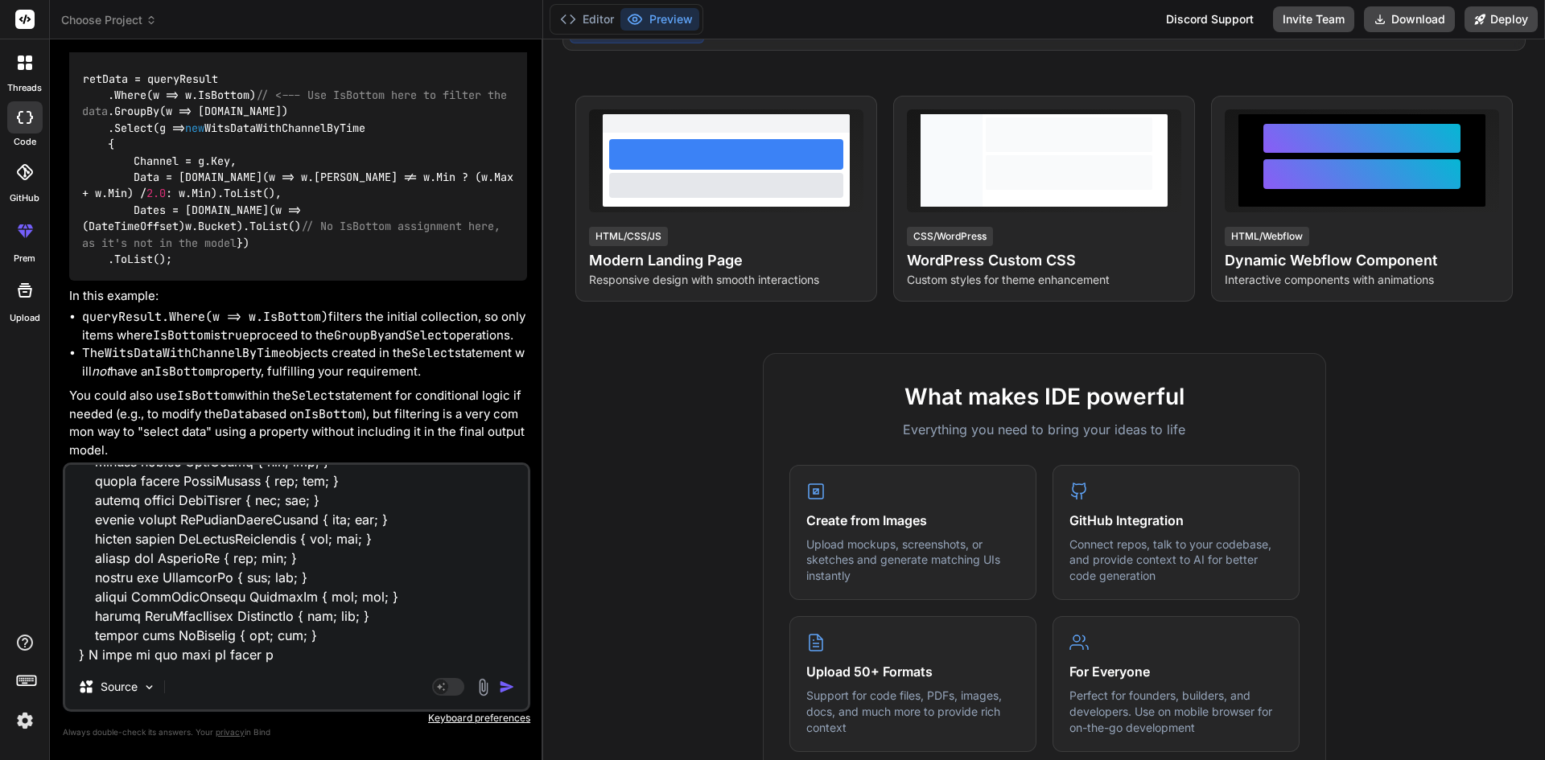
type textarea "public async Task<List<DaysVsDepthComparison>> GetDaysVsDepthComparisons(int jo…"
type textarea "x"
type textarea "public async Task<List<DaysVsDepthComparison>> GetDaysVsDepthComparisons(int jo…"
type textarea "x"
type textarea "public async Task<List<DaysVsDepthComparison>> GetDaysVsDepthComparisons(int jo…"
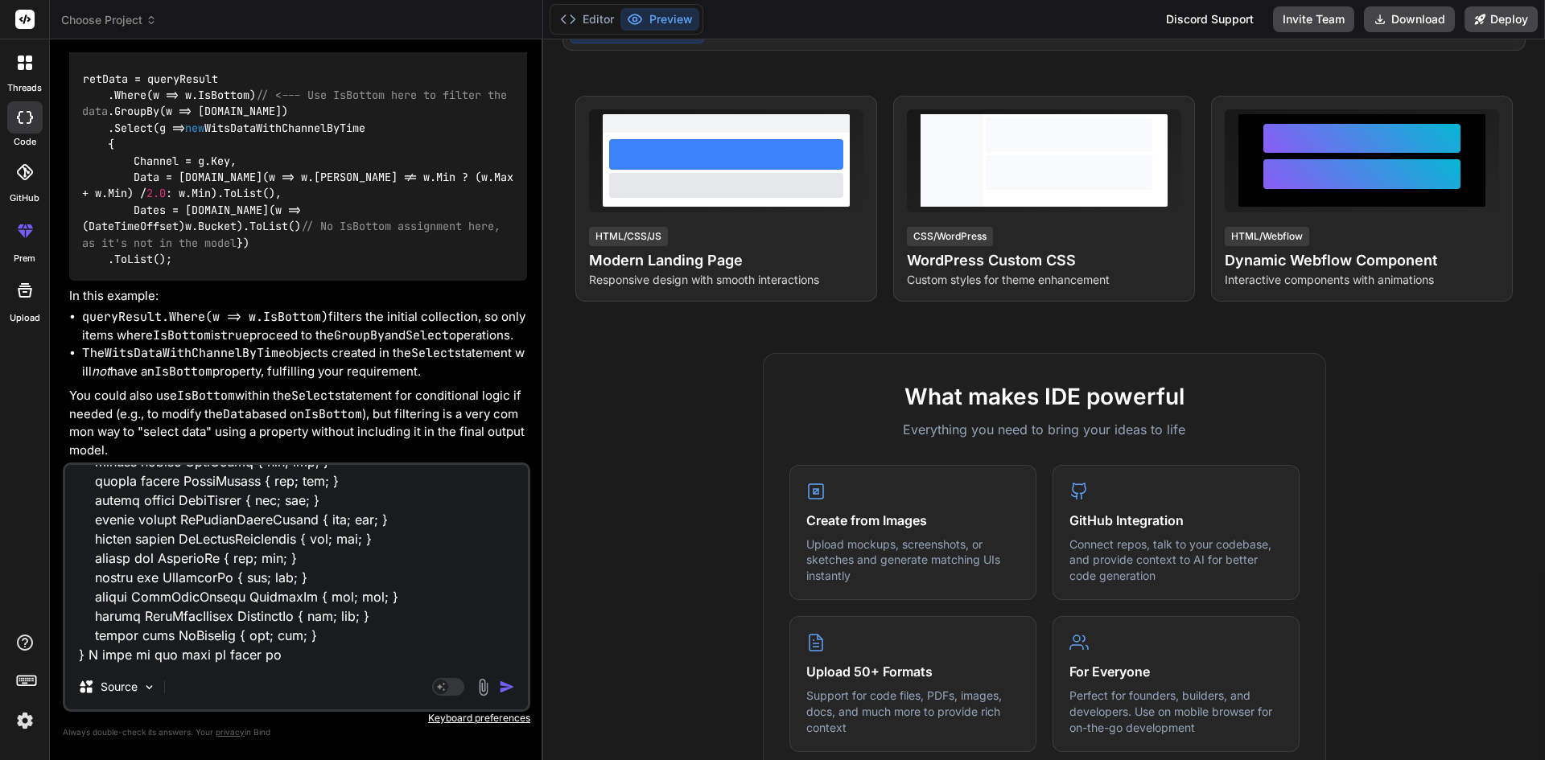
type textarea "x"
type textarea "public async Task<List<DaysVsDepthComparison>> GetDaysVsDepthComparisons(int jo…"
type textarea "x"
type textarea "public async Task<List<DaysVsDepthComparison>> GetDaysVsDepthComparisons(int jo…"
type textarea "x"
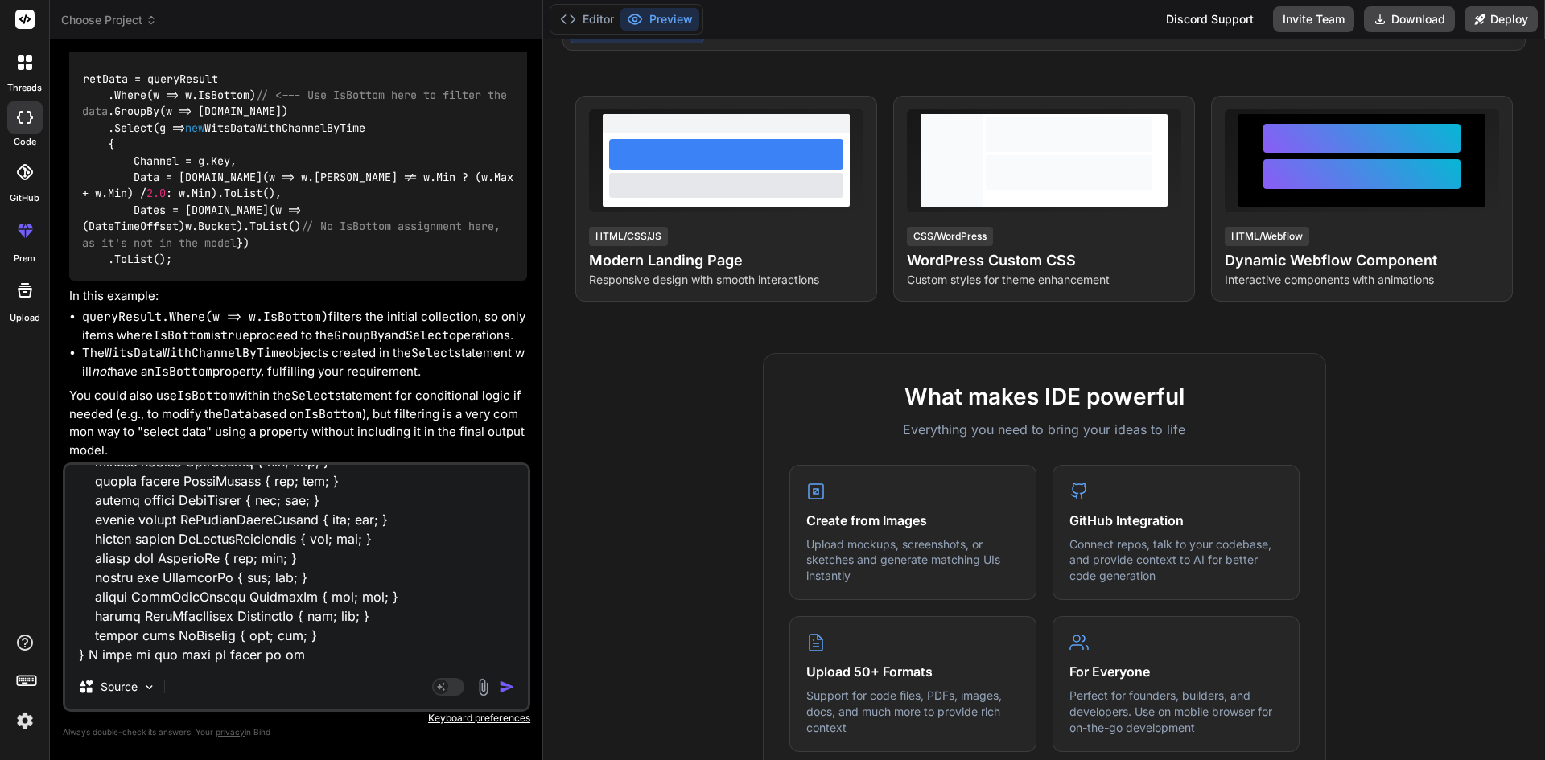
type textarea "public async Task<List<DaysVsDepthComparison>> GetDaysVsDepthComparisons(int jo…"
type textarea "x"
type textarea "public async Task<List<DaysVsDepthComparison>> GetDaysVsDepthComparisons(int jo…"
type textarea "x"
type textarea "public async Task<List<DaysVsDepthComparison>> GetDaysVsDepthComparisons(int jo…"
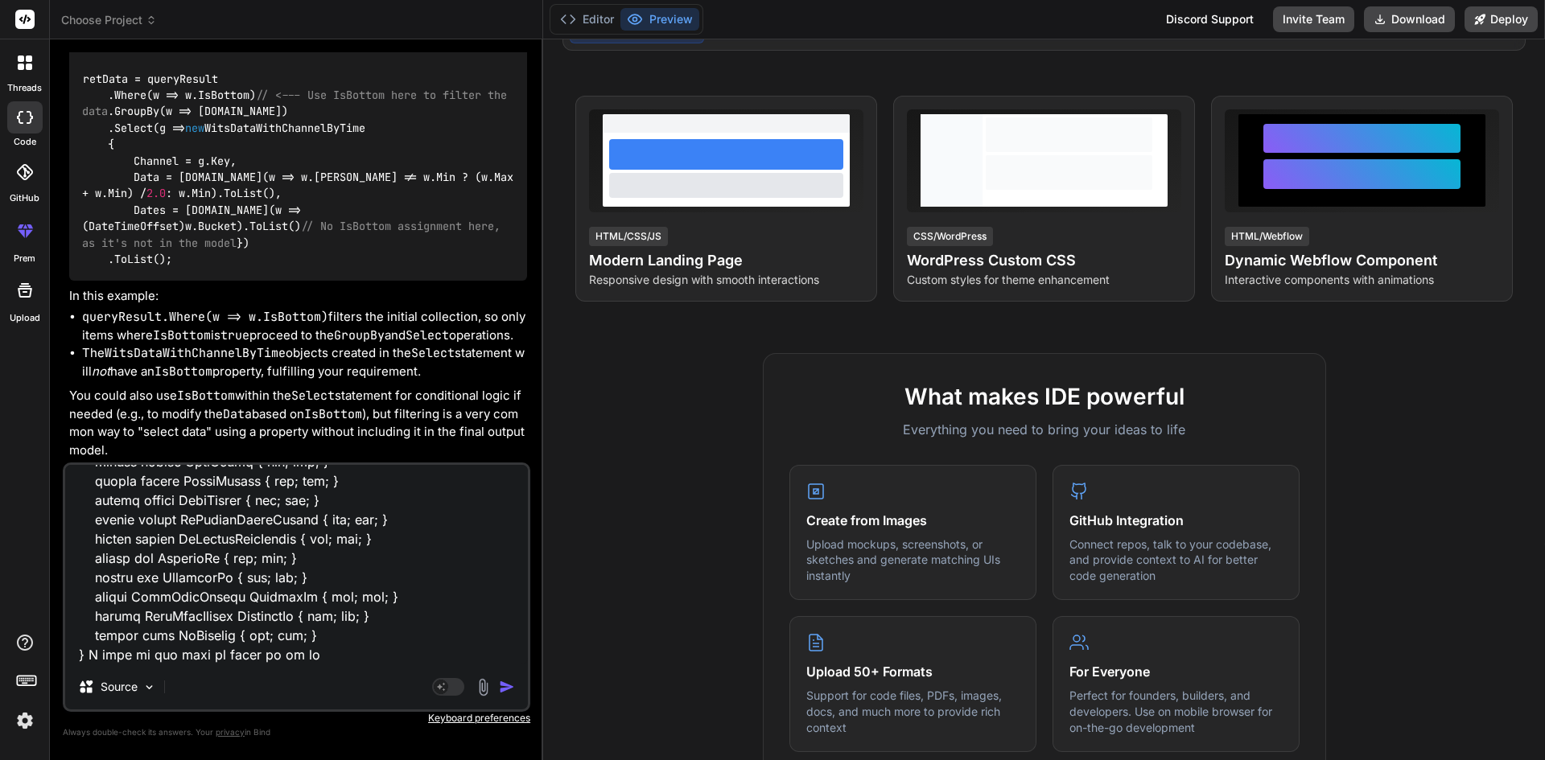
type textarea "x"
type textarea "public async Task<List<DaysVsDepthComparison>> GetDaysVsDepthComparisons(int jo…"
type textarea "x"
type textarea "public async Task<List<DaysVsDepthComparison>> GetDaysVsDepthComparisons(int jo…"
type textarea "x"
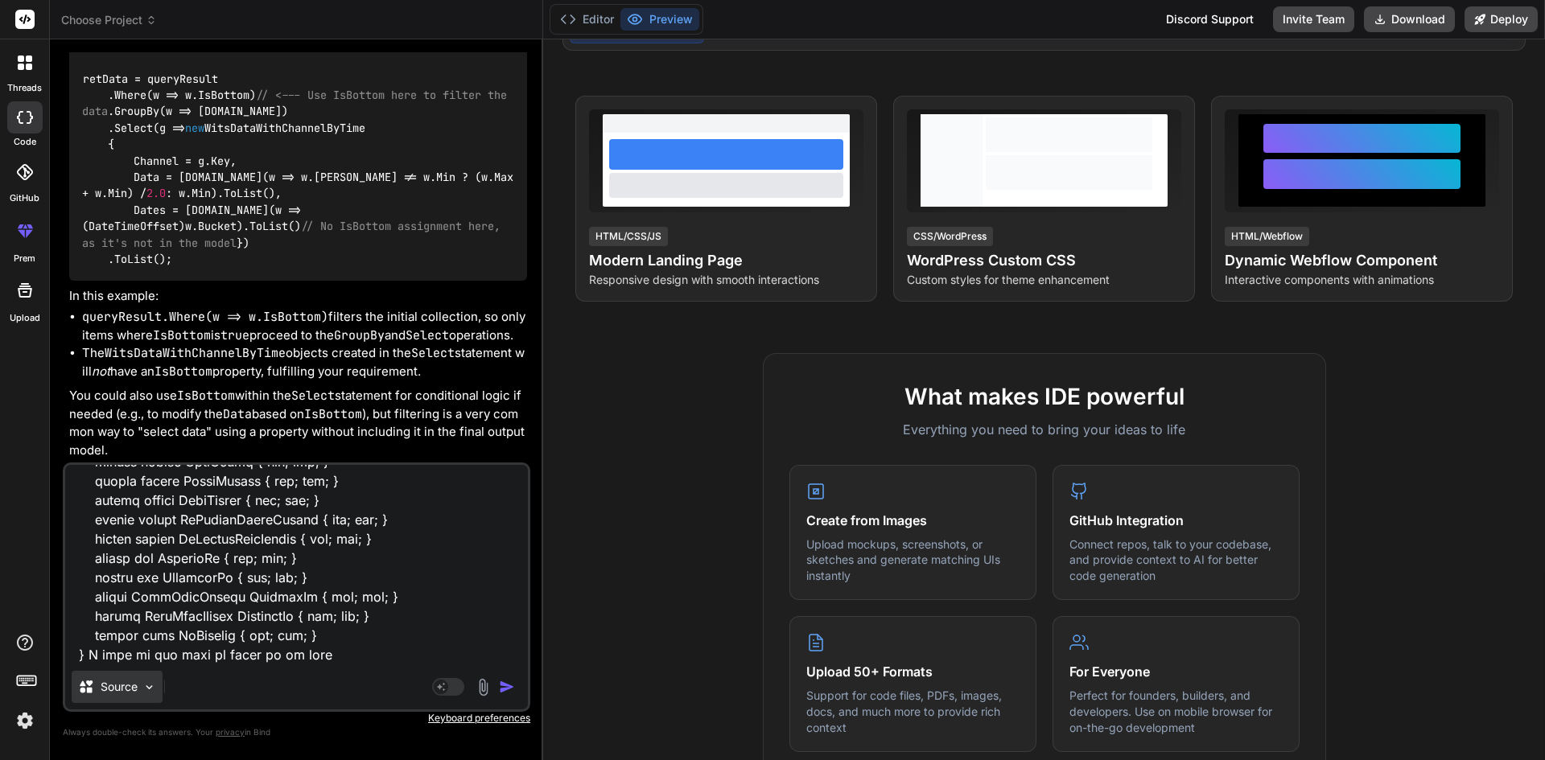
drag, startPoint x: 86, startPoint y: 655, endPoint x: 158, endPoint y: 693, distance: 82.1
click at [88, 655] on textarea at bounding box center [296, 564] width 463 height 199
type textarea "public async Task<List<DaysVsDepthComparison>> GetDaysVsDepthComparisons(int jo…"
type textarea "x"
type textarea "public async Task<List<DaysVsDepthComparison>> GetDaysVsDepthComparisons(int jo…"
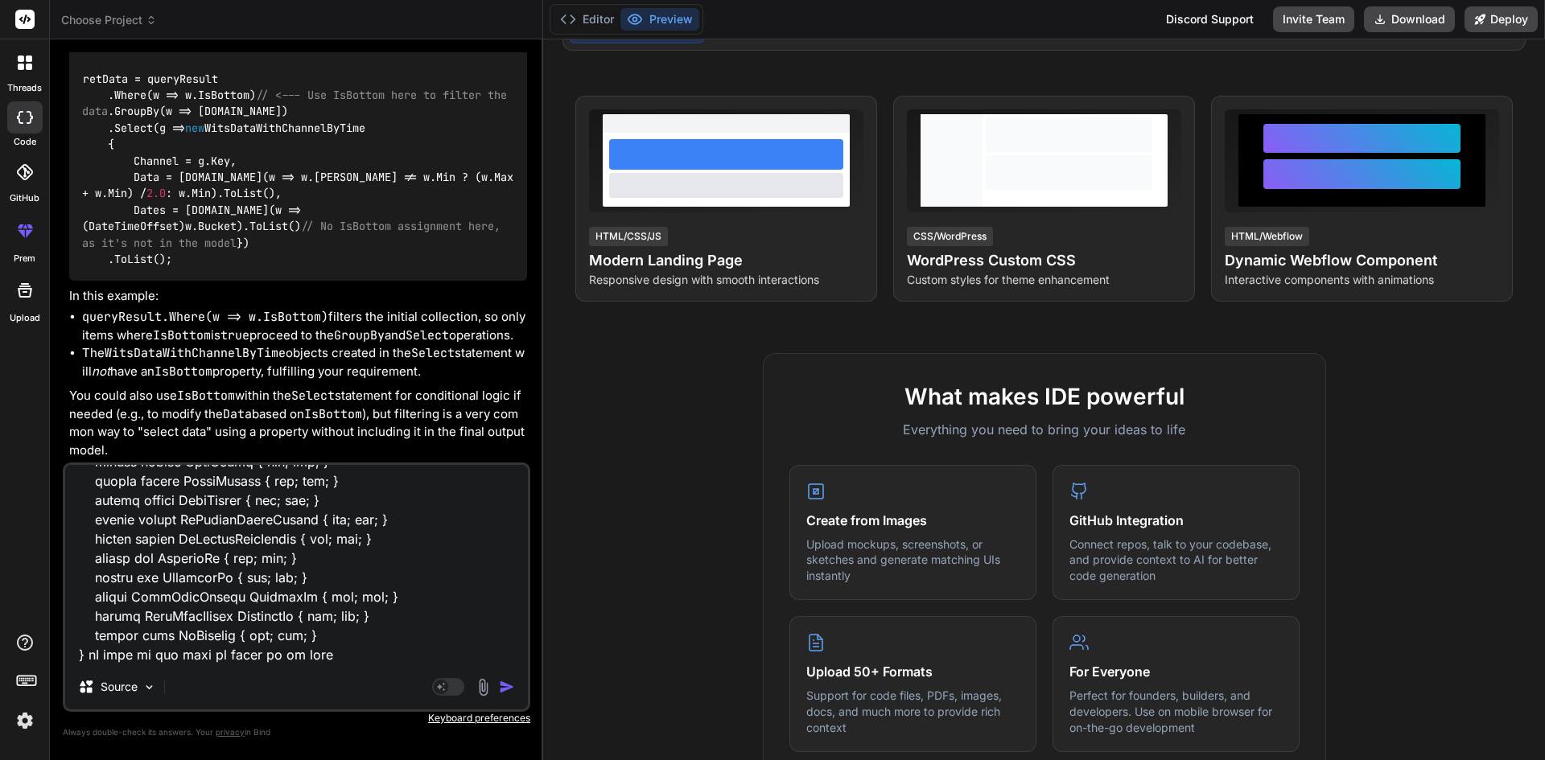
type textarea "x"
type textarea "public async Task<List<DaysVsDepthComparison>> GetDaysVsDepthComparisons(int jo…"
type textarea "x"
type textarea "public async Task<List<DaysVsDepthComparison>> GetDaysVsDepthComparisons(int jo…"
type textarea "x"
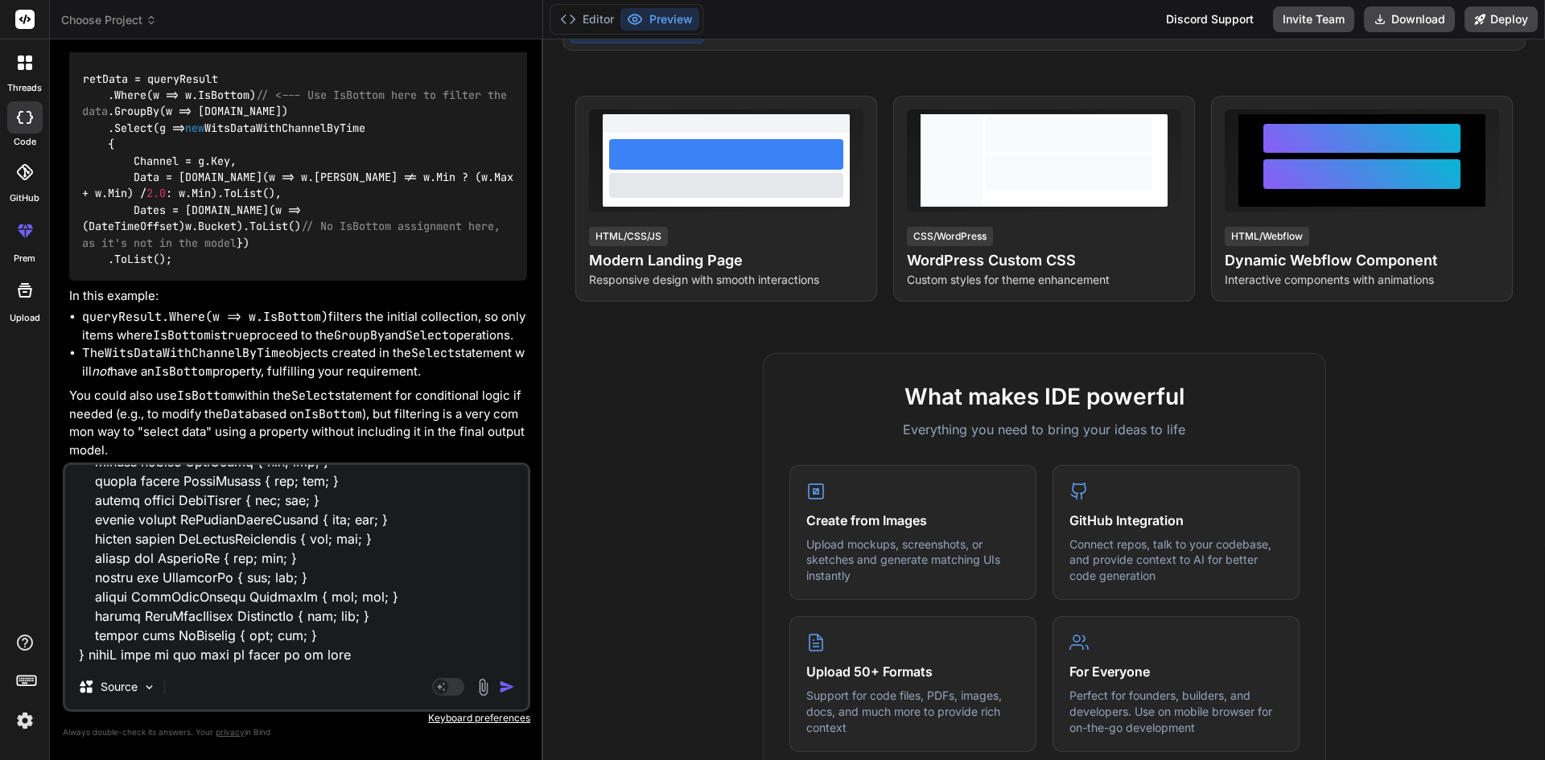
type textarea "public async Task<List<DaysVsDepthComparison>> GetDaysVsDepthComparisons(int jo…"
type textarea "x"
type textarea "public async Task<List<DaysVsDepthComparison>> GetDaysVsDepthComparisons(int jo…"
type textarea "x"
type textarea "public async Task<List<DaysVsDepthComparison>> GetDaysVsDepthComparisons(int jo…"
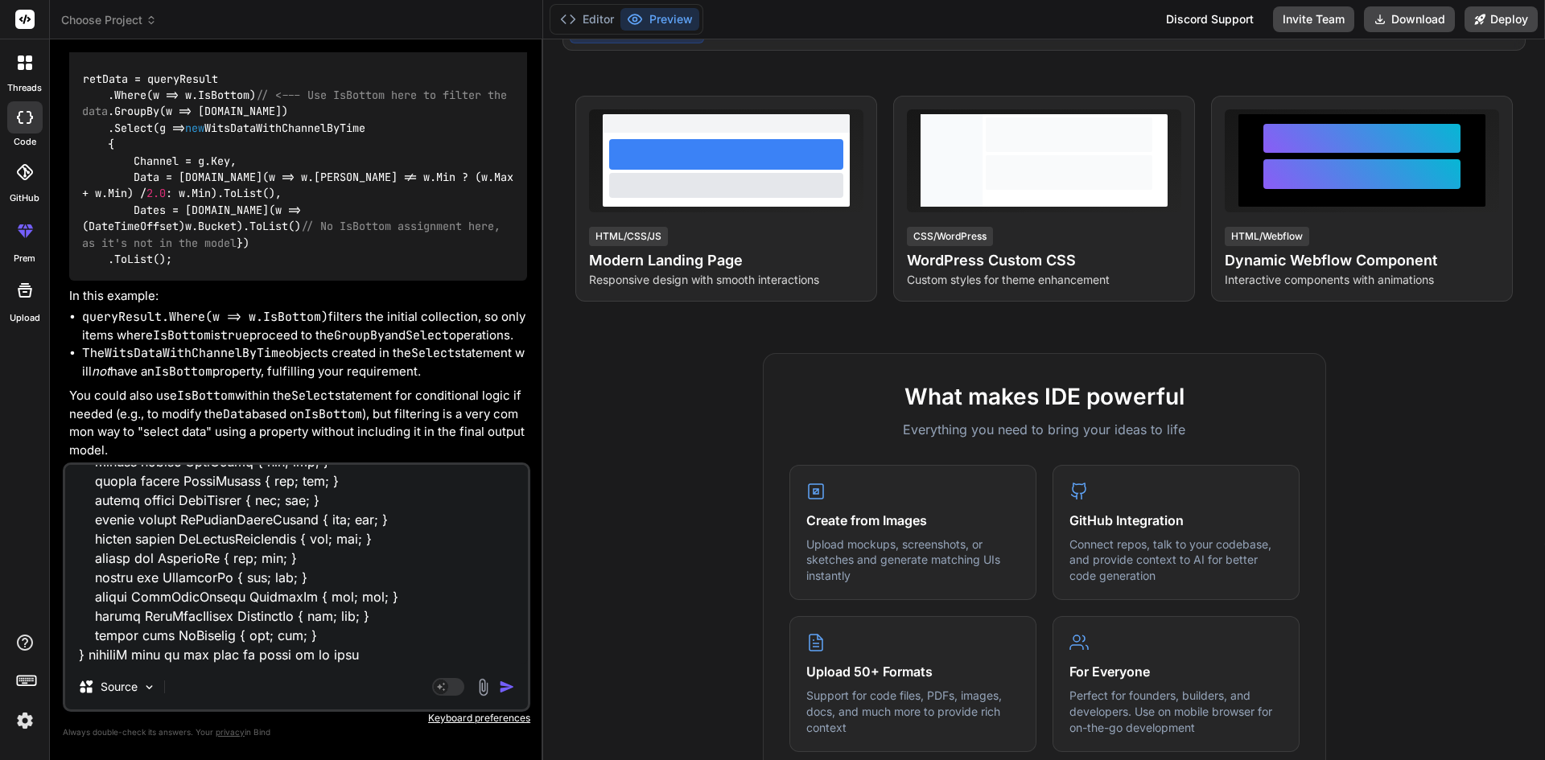
type textarea "x"
type textarea "public async Task<List<DaysVsDepthComparison>> GetDaysVsDepthComparisons(int jo…"
type textarea "x"
type textarea "public async Task<List<DaysVsDepthComparison>> GetDaysVsDepthComparisons(int jo…"
type textarea "x"
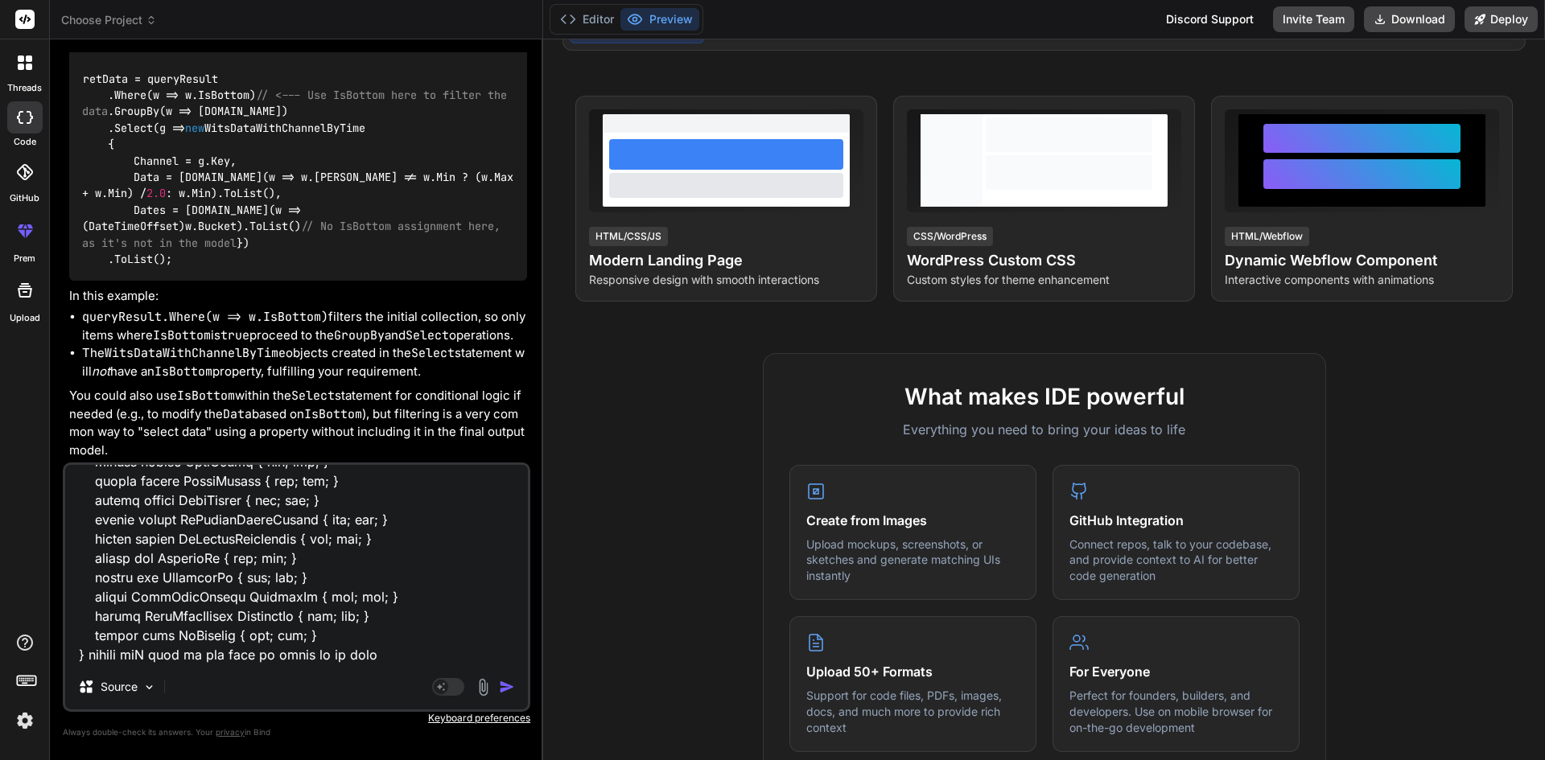
type textarea "public async Task<List<DaysVsDepthComparison>> GetDaysVsDepthComparisons(int jo…"
type textarea "x"
type textarea "public async Task<List<DaysVsDepthComparison>> GetDaysVsDepthComparisons(int jo…"
type textarea "x"
type textarea "public async Task<List<DaysVsDepthComparison>> GetDaysVsDepthComparisons(int jo…"
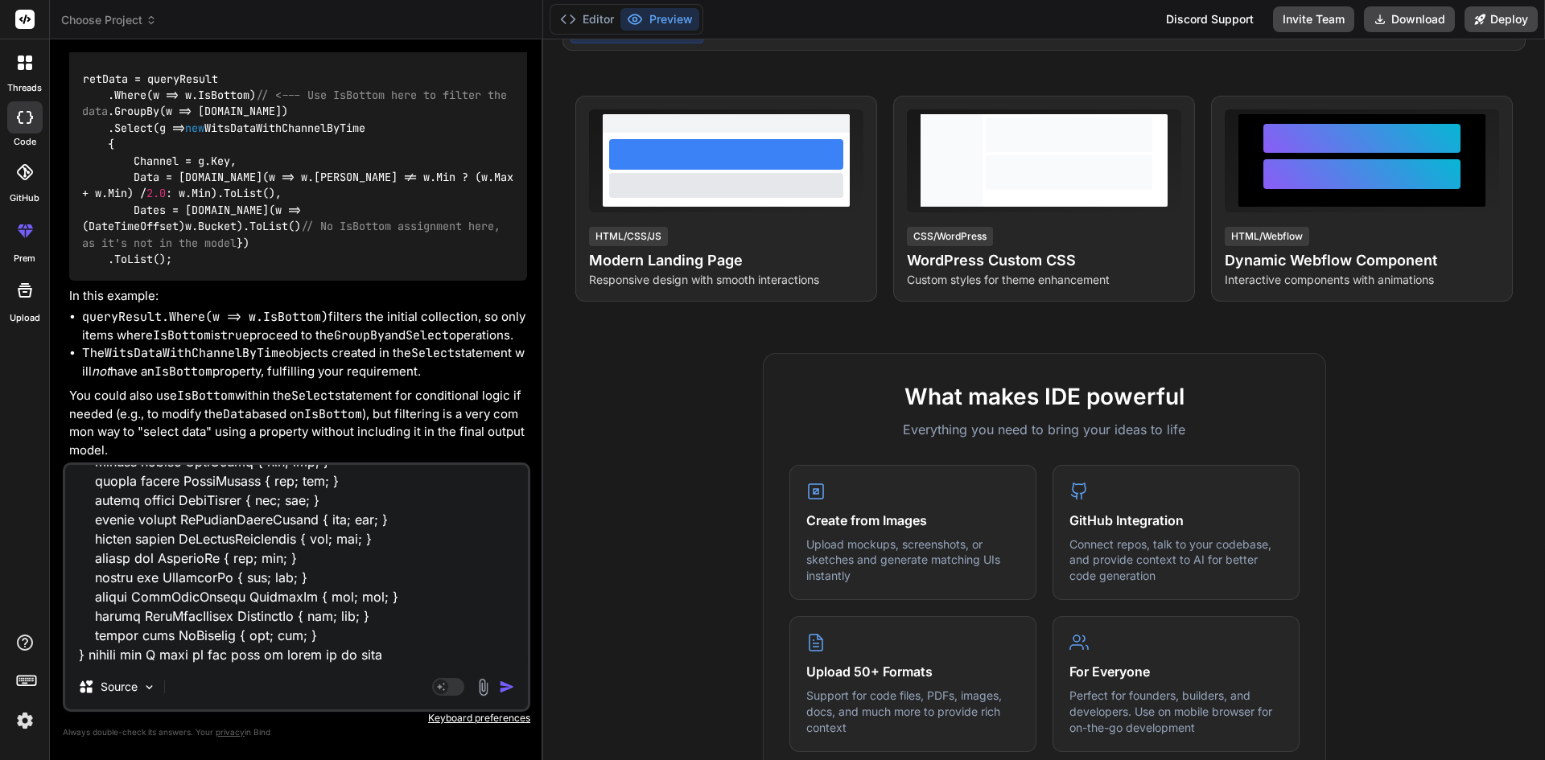
type textarea "x"
type textarea "public async Task<List<DaysVsDepthComparison>> GetDaysVsDepthComparisons(int jo…"
type textarea "x"
type textarea "public async Task<List<DaysVsDepthComparison>> GetDaysVsDepthComparisons(int jo…"
type textarea "x"
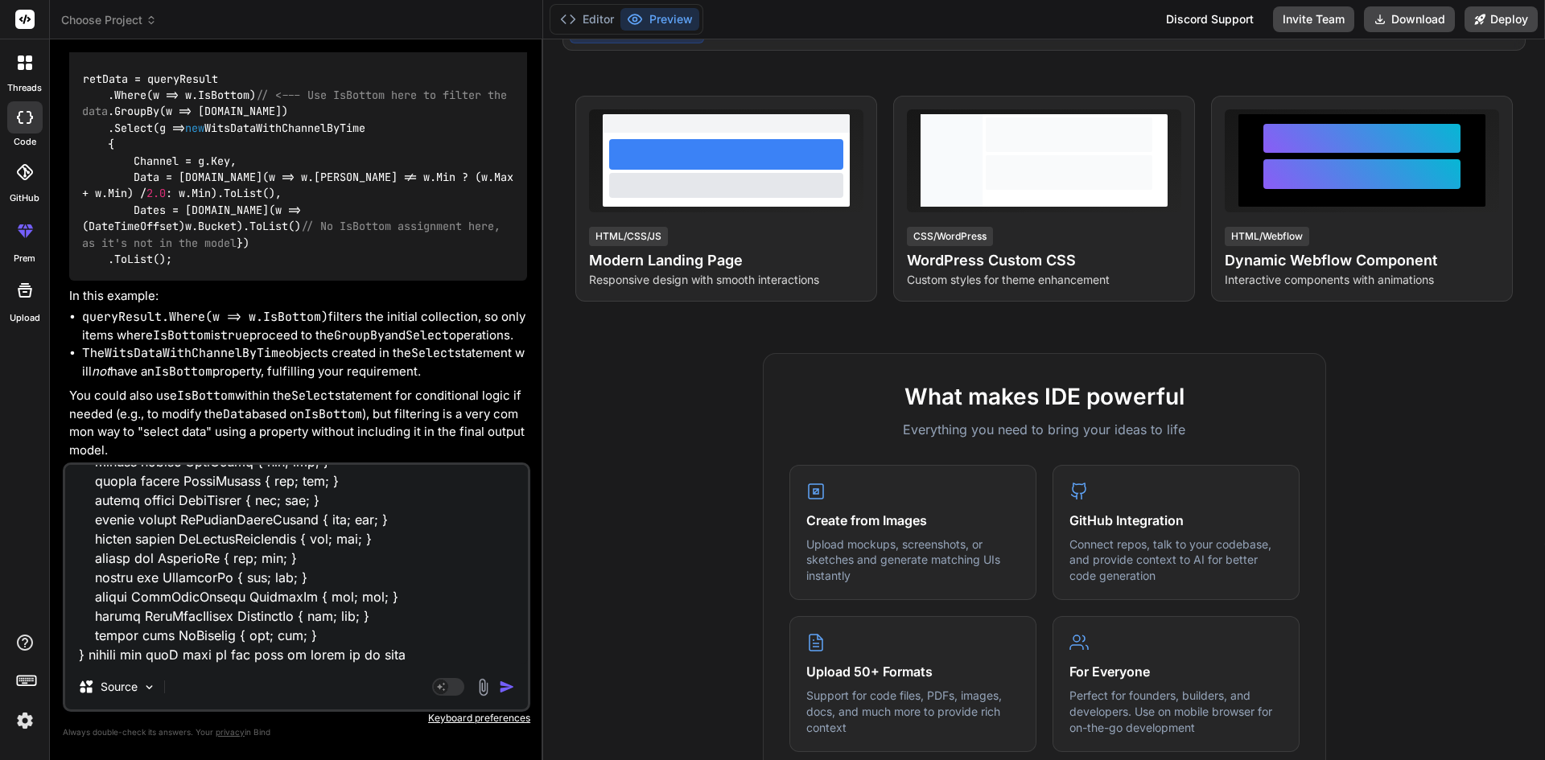
type textarea "public async Task<List<DaysVsDepthComparison>> GetDaysVsDepthComparisons(int jo…"
type textarea "x"
type textarea "public async Task<List<DaysVsDepthComparison>> GetDaysVsDepthComparisons(int jo…"
type textarea "x"
type textarea "public async Task<List<DaysVsDepthComparison>> GetDaysVsDepthComparisons(int jo…"
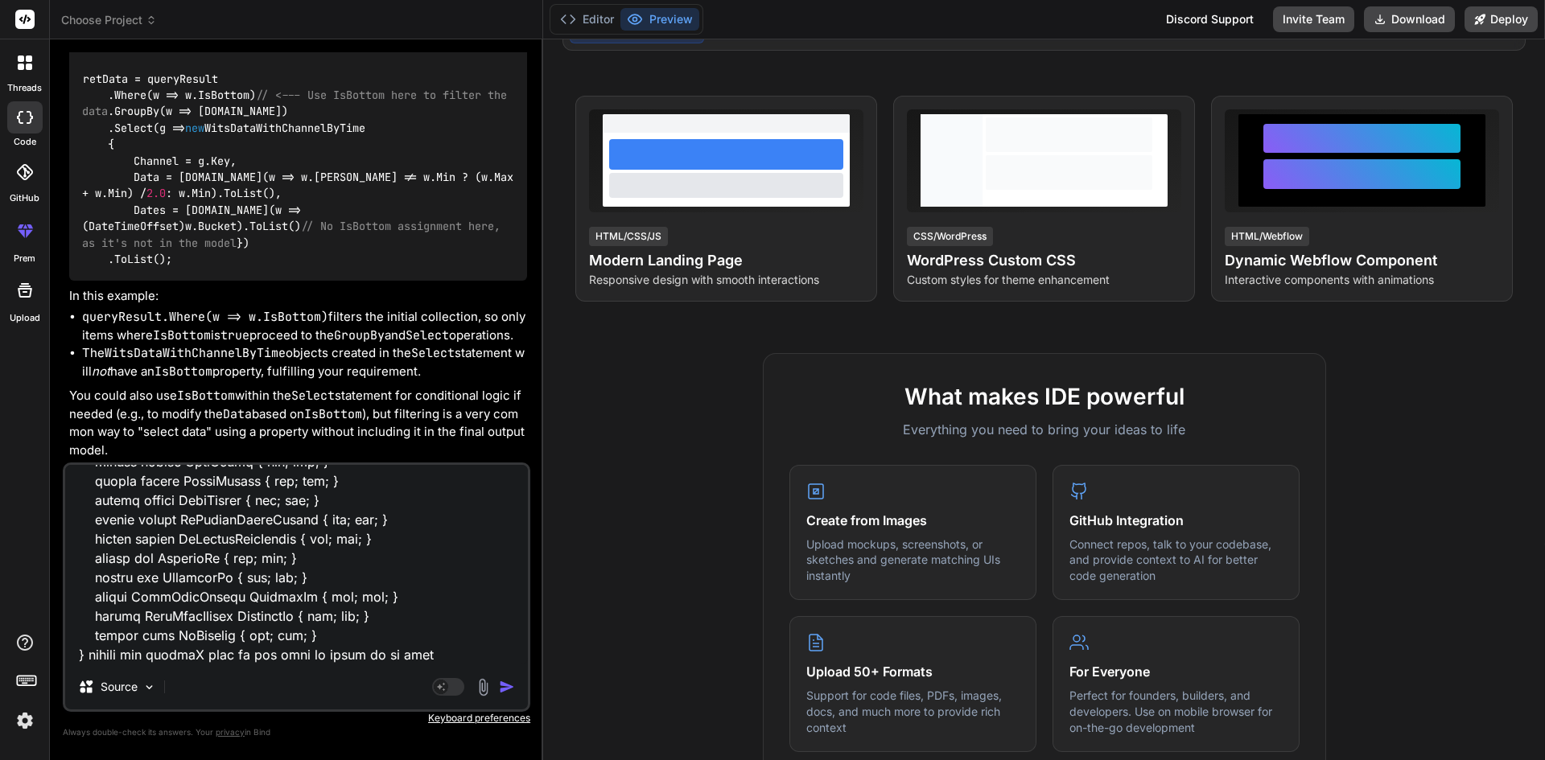
type textarea "x"
type textarea "public async Task<List<DaysVsDepthComparison>> GetDaysVsDepthComparisons(int jo…"
type textarea "x"
type textarea "public async Task<List<DaysVsDepthComparison>> GetDaysVsDepthComparisons(int jo…"
type textarea "x"
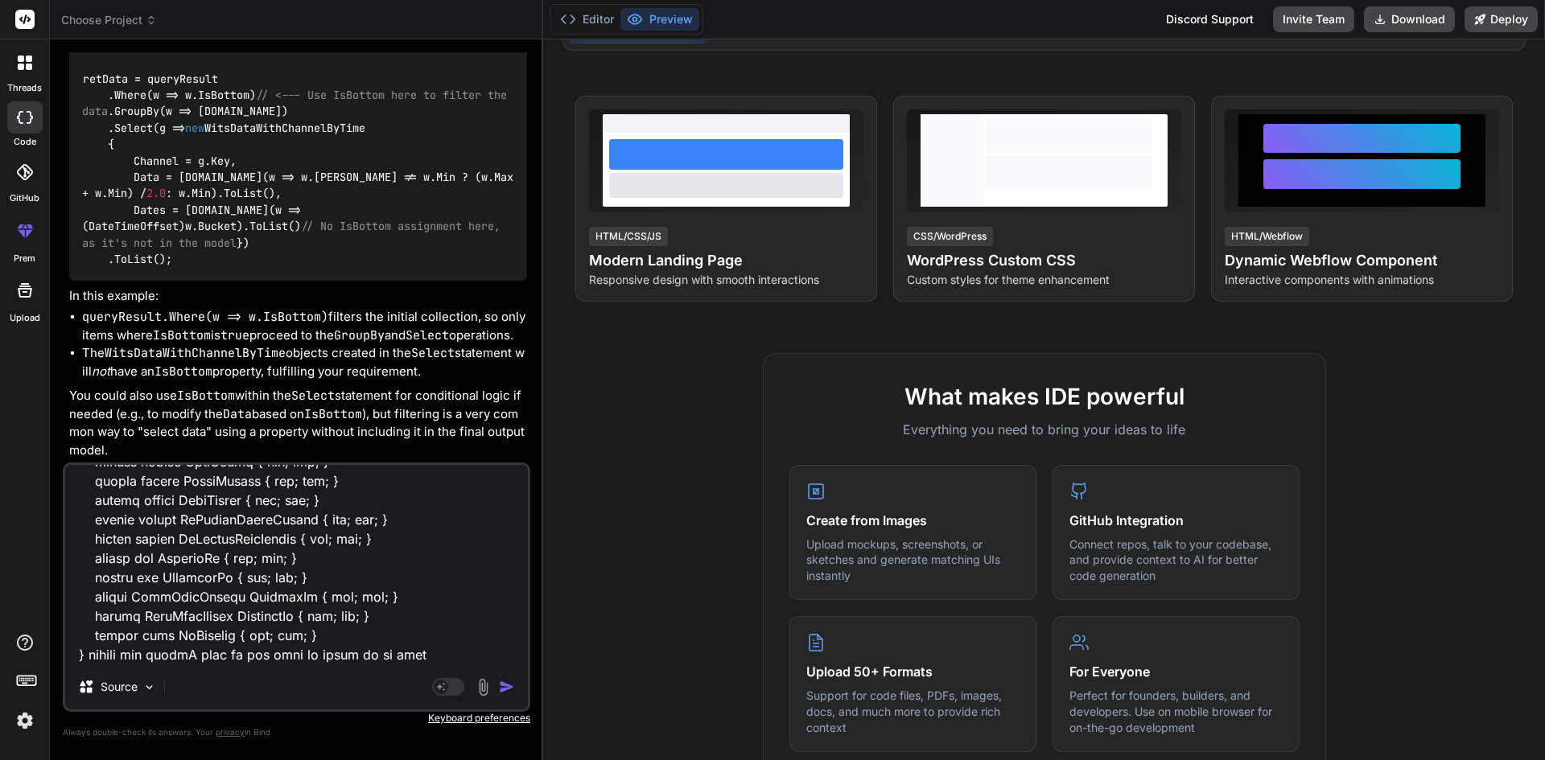
type textarea "public async Task<List<DaysVsDepthComparison>> GetDaysVsDepthComparisons(int jo…"
type textarea "x"
click at [428, 655] on textarea at bounding box center [296, 564] width 463 height 199
type textarea "public async Task<List<DaysVsDepthComparison>> GetDaysVsDepthComparisons(int jo…"
type textarea "x"
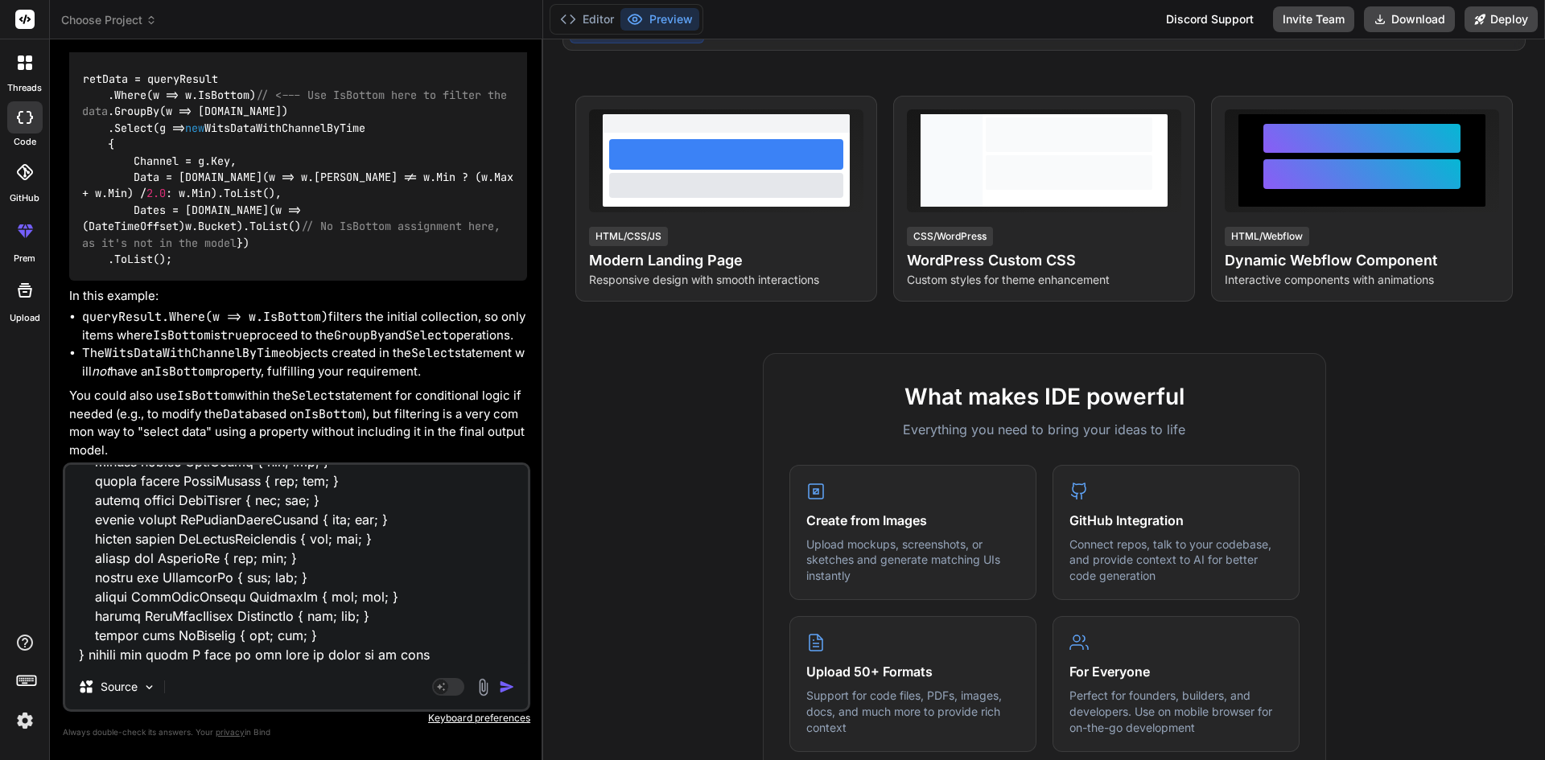
type textarea "public async Task<List<DaysVsDepthComparison>> GetDaysVsDepthComparisons(int jo…"
type textarea "x"
type textarea "public async Task<List<DaysVsDepthComparison>> GetDaysVsDepthComparisons(int jo…"
type textarea "x"
type textarea "public async Task<List<DaysVsDepthComparison>> GetDaysVsDepthComparisons(int jo…"
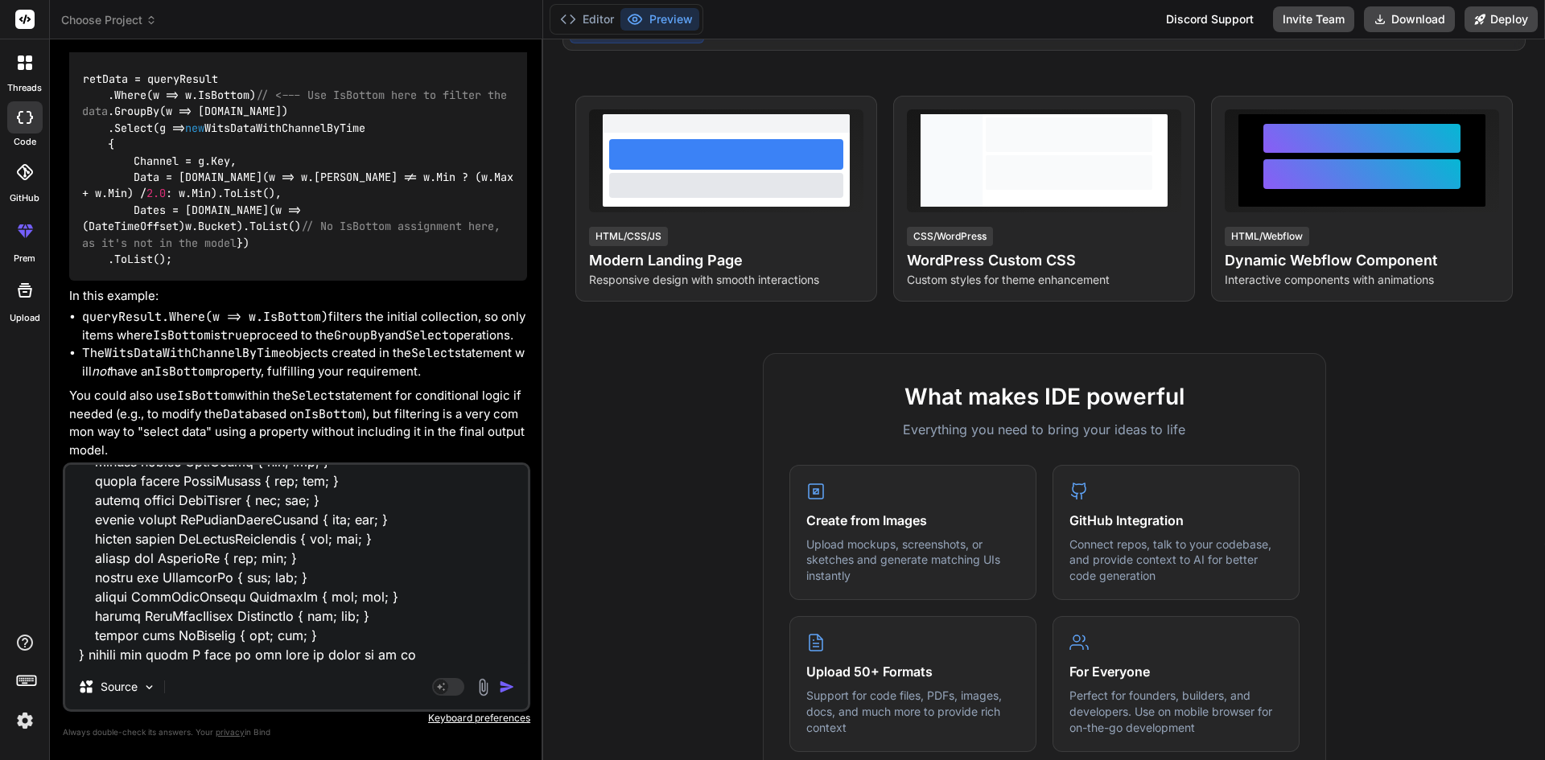
type textarea "x"
type textarea "public async Task<List<DaysVsDepthComparison>> GetDaysVsDepthComparisons(int jo…"
type textarea "x"
type textarea "public async Task<List<DaysVsDepthComparison>> GetDaysVsDepthComparisons(int jo…"
type textarea "x"
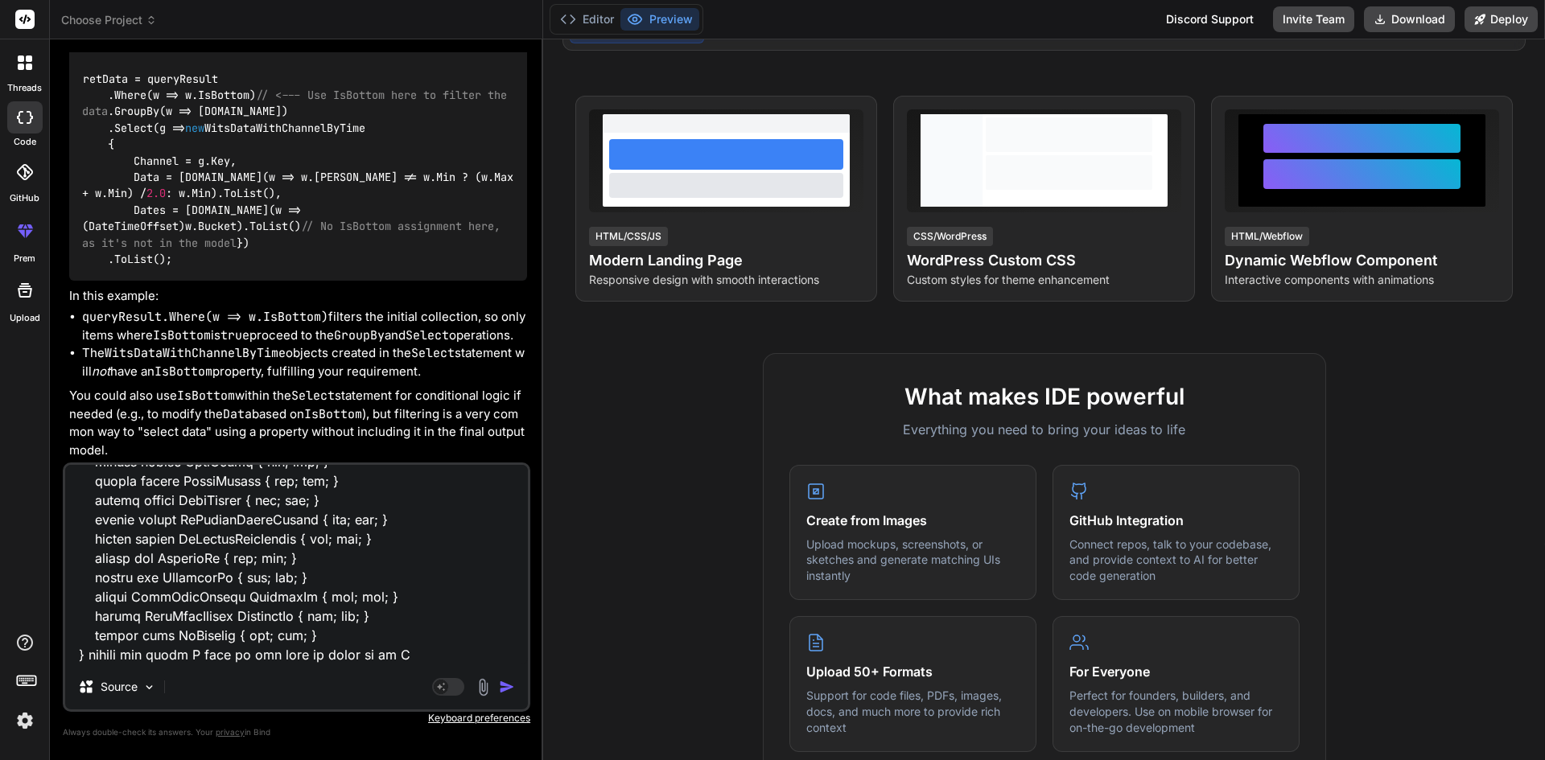
type textarea "public async Task<List<DaysVsDepthComparison>> GetDaysVsDepthComparisons(int jo…"
type textarea "x"
type textarea "public async Task<List<DaysVsDepthComparison>> GetDaysVsDepthComparisons(int jo…"
type textarea "x"
type textarea "public async Task<List<DaysVsDepthComparison>> GetDaysVsDepthComparisons(int jo…"
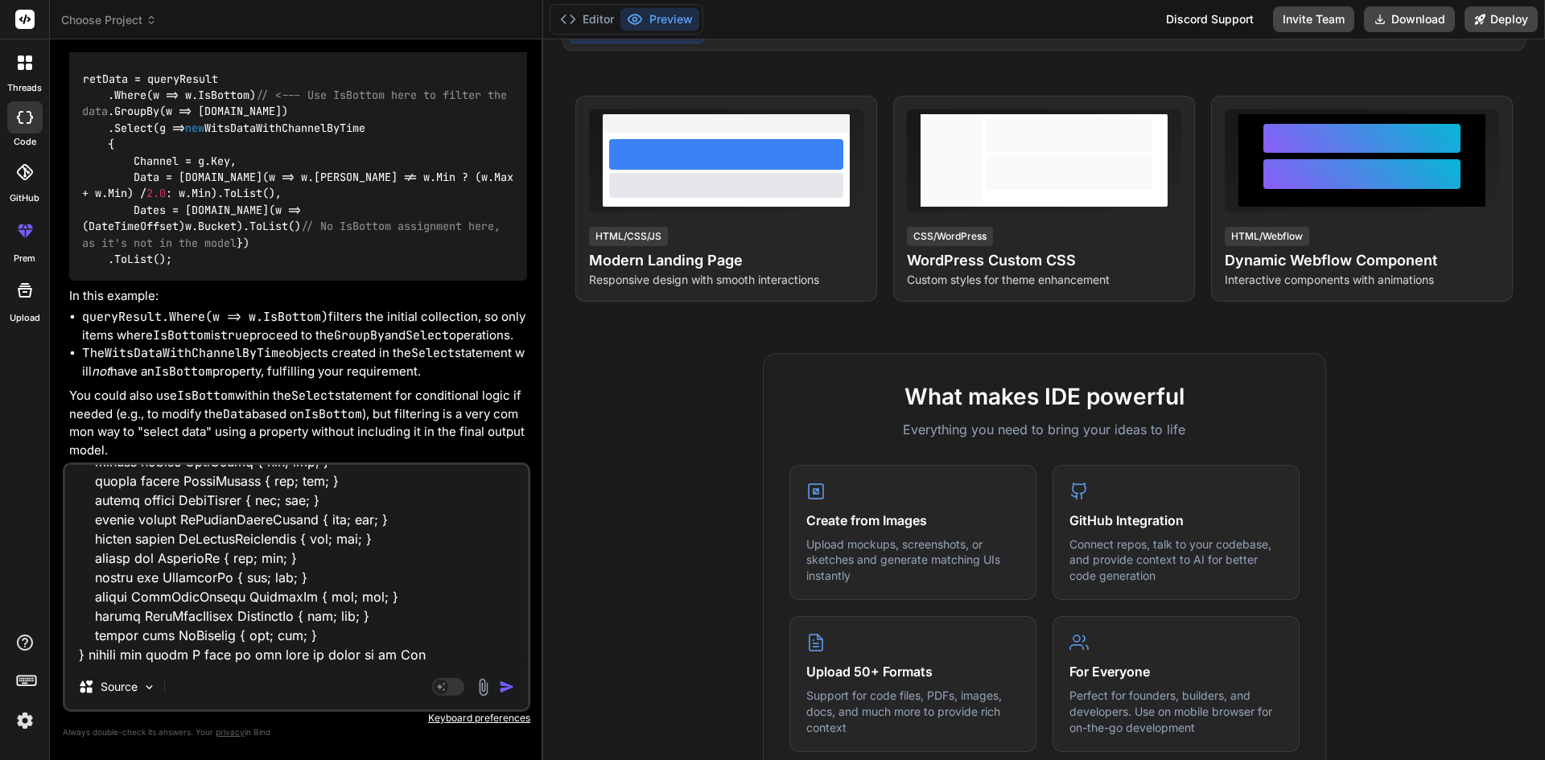
type textarea "x"
type textarea "public async Task<List<DaysVsDepthComparison>> GetDaysVsDepthComparisons(int jo…"
type textarea "x"
type textarea "public async Task<List<DaysVsDepthComparison>> GetDaysVsDepthComparisons(int jo…"
type textarea "x"
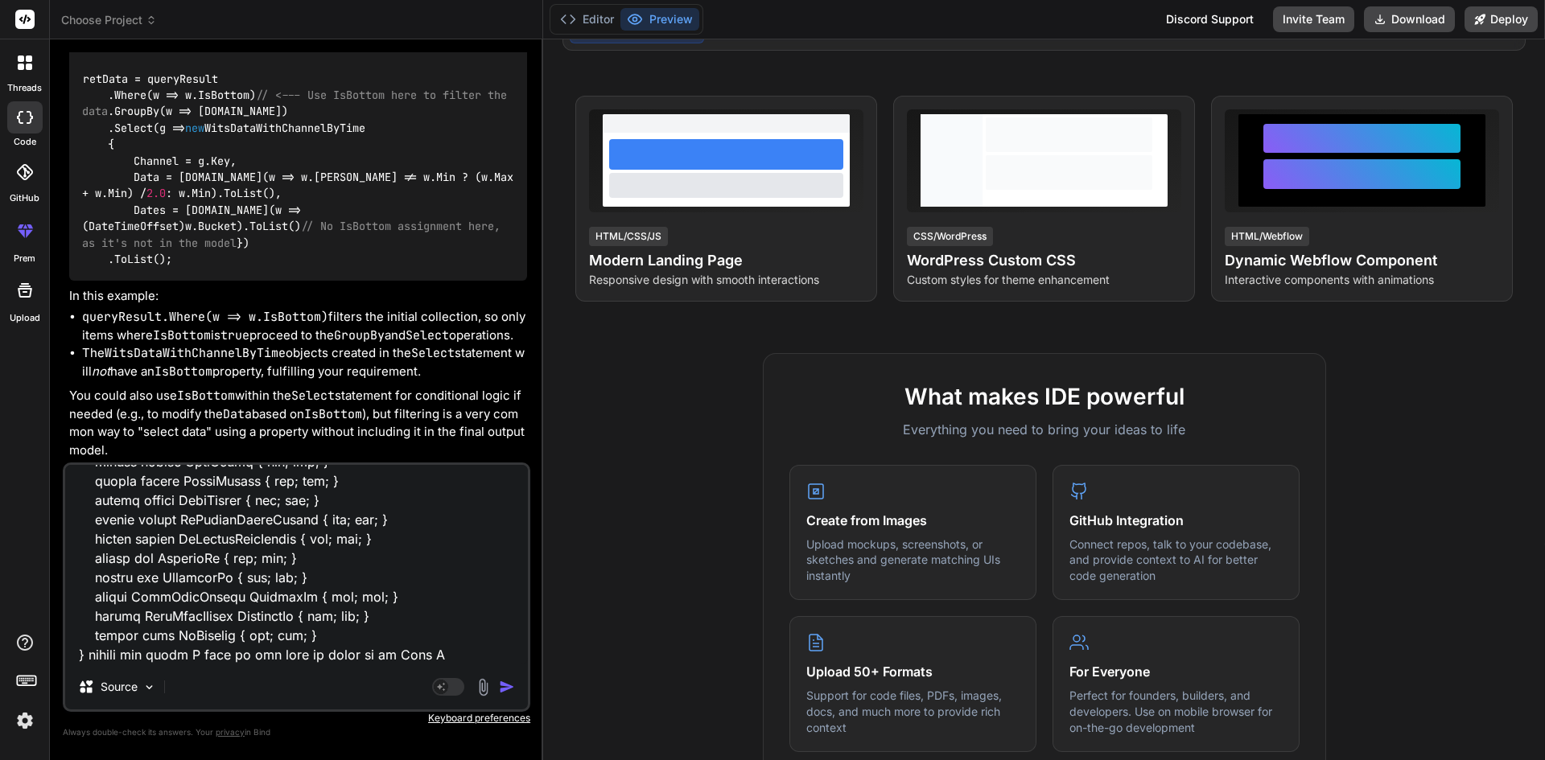
type textarea "public async Task<List<DaysVsDepthComparison>> GetDaysVsDepthComparisons(int jo…"
type textarea "x"
type textarea "public async Task<List<DaysVsDepthComparison>> GetDaysVsDepthComparisons(int jo…"
type textarea "x"
type textarea "public async Task<List<DaysVsDepthComparison>> GetDaysVsDepthComparisons(int jo…"
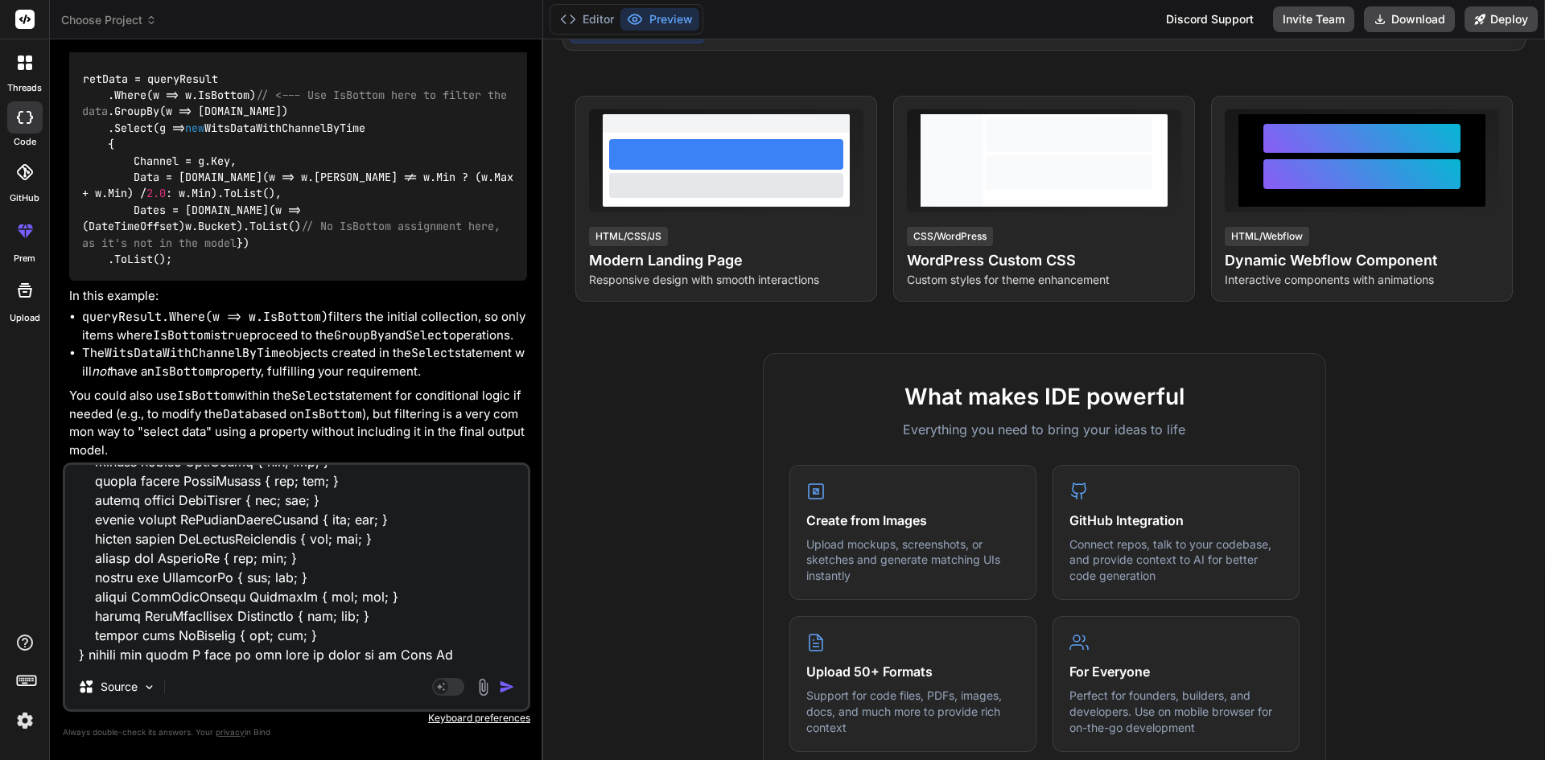
type textarea "x"
type textarea "public async Task<List<DaysVsDepthComparison>> GetDaysVsDepthComparisons(int jo…"
type textarea "x"
type textarea "public async Task<List<DaysVsDepthComparison>> GetDaysVsDepthComparisons(int jo…"
type textarea "x"
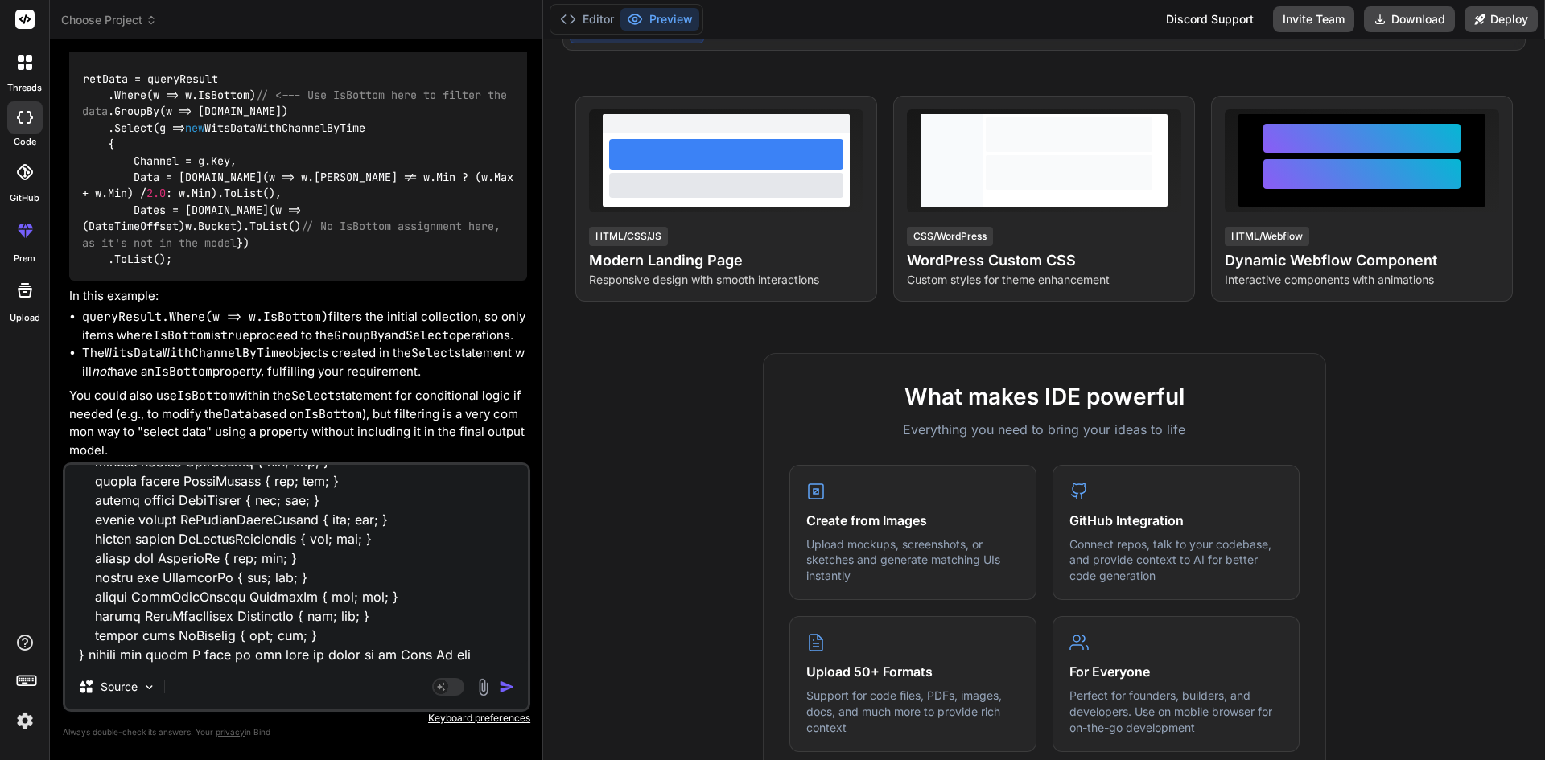
type textarea "public async Task<List<DaysVsDepthComparison>> GetDaysVsDepthComparisons(int jo…"
type textarea "x"
type textarea "public async Task<List<DaysVsDepthComparison>> GetDaysVsDepthComparisons(int jo…"
type textarea "x"
type textarea "public async Task<List<DaysVsDepthComparison>> GetDaysVsDepthComparisons(int jo…"
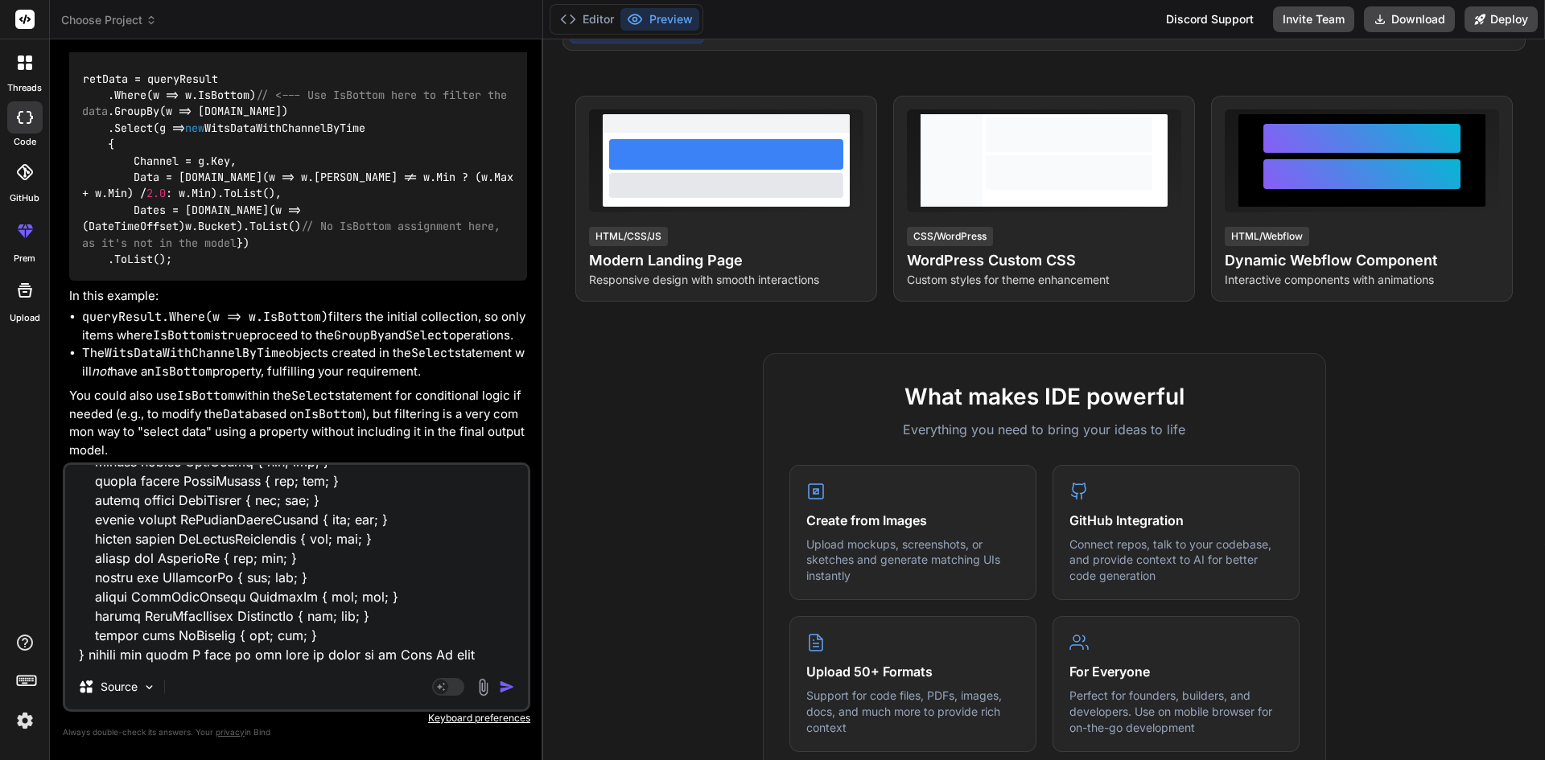
type textarea "x"
type textarea "public async Task<List<DaysVsDepthComparison>> GetDaysVsDepthComparisons(int jo…"
type textarea "x"
type textarea "public async Task<List<DaysVsDepthComparison>> GetDaysVsDepthComparisons(int jo…"
type textarea "x"
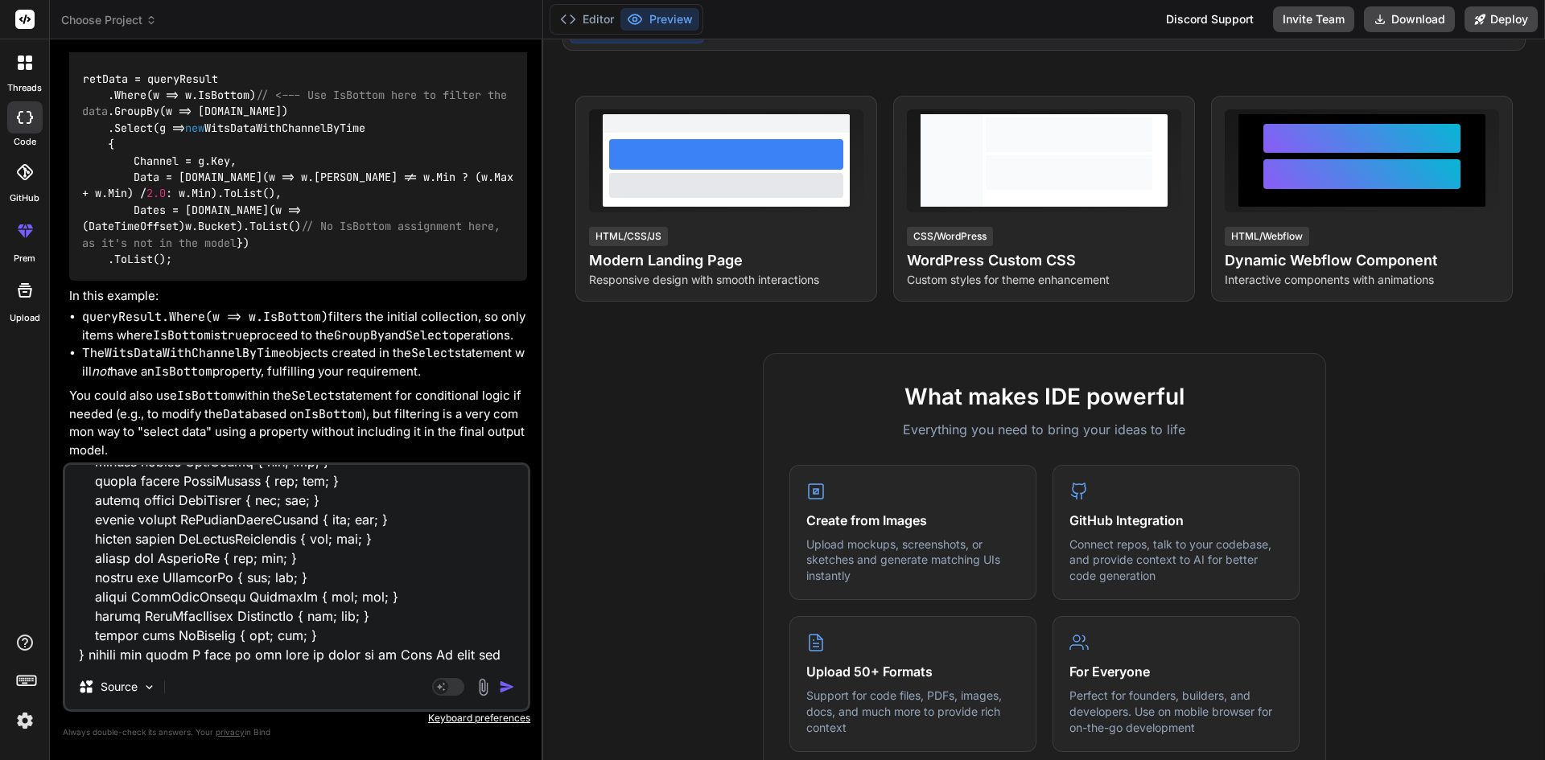
type textarea "public async Task<List<DaysVsDepthComparison>> GetDaysVsDepthComparisons(int jo…"
type textarea "x"
type textarea "public async Task<List<DaysVsDepthComparison>> GetDaysVsDepthComparisons(int jo…"
type textarea "x"
type textarea "public async Task<List<DaysVsDepthComparison>> GetDaysVsDepthComparisons(int jo…"
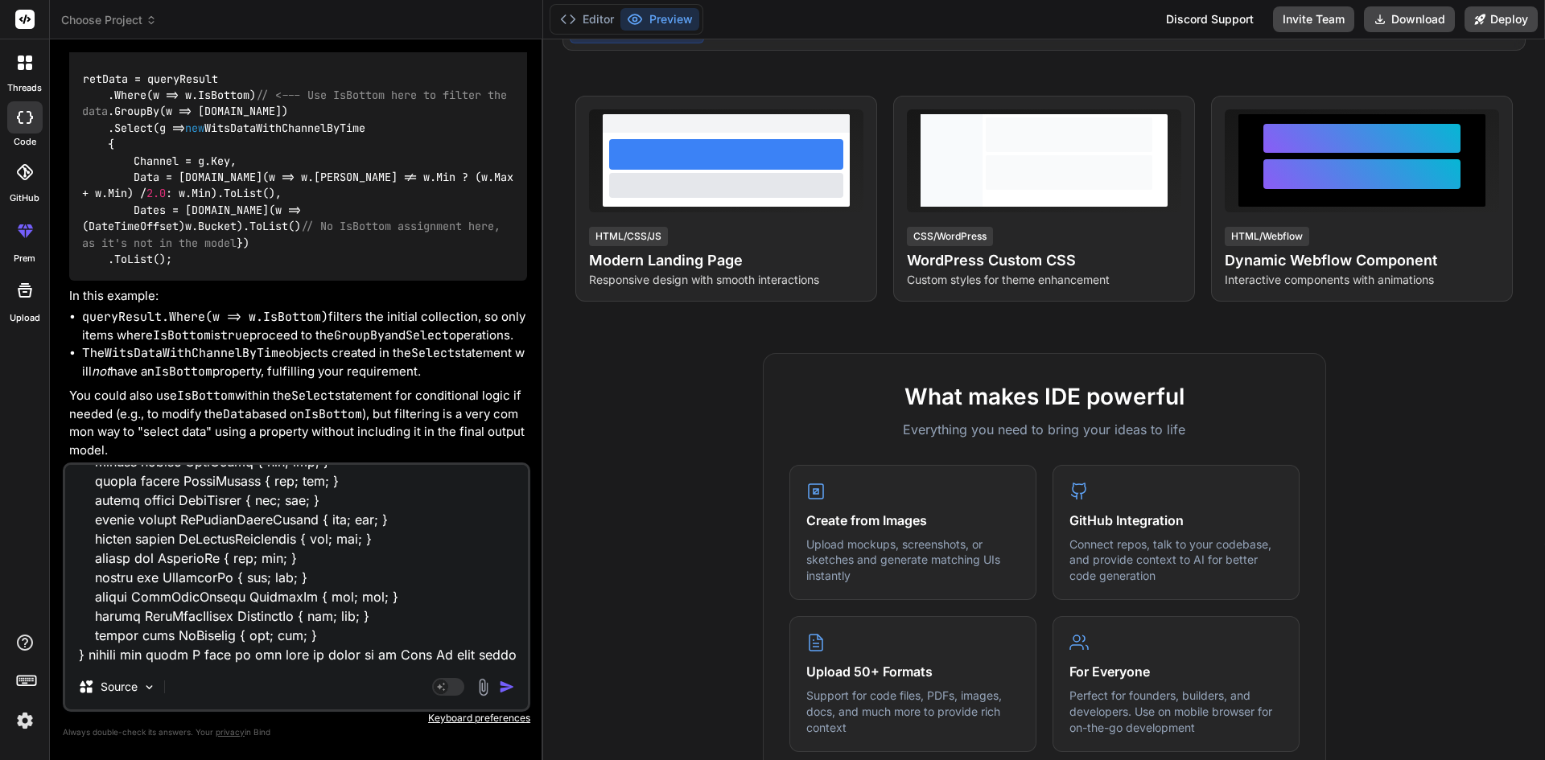
type textarea "x"
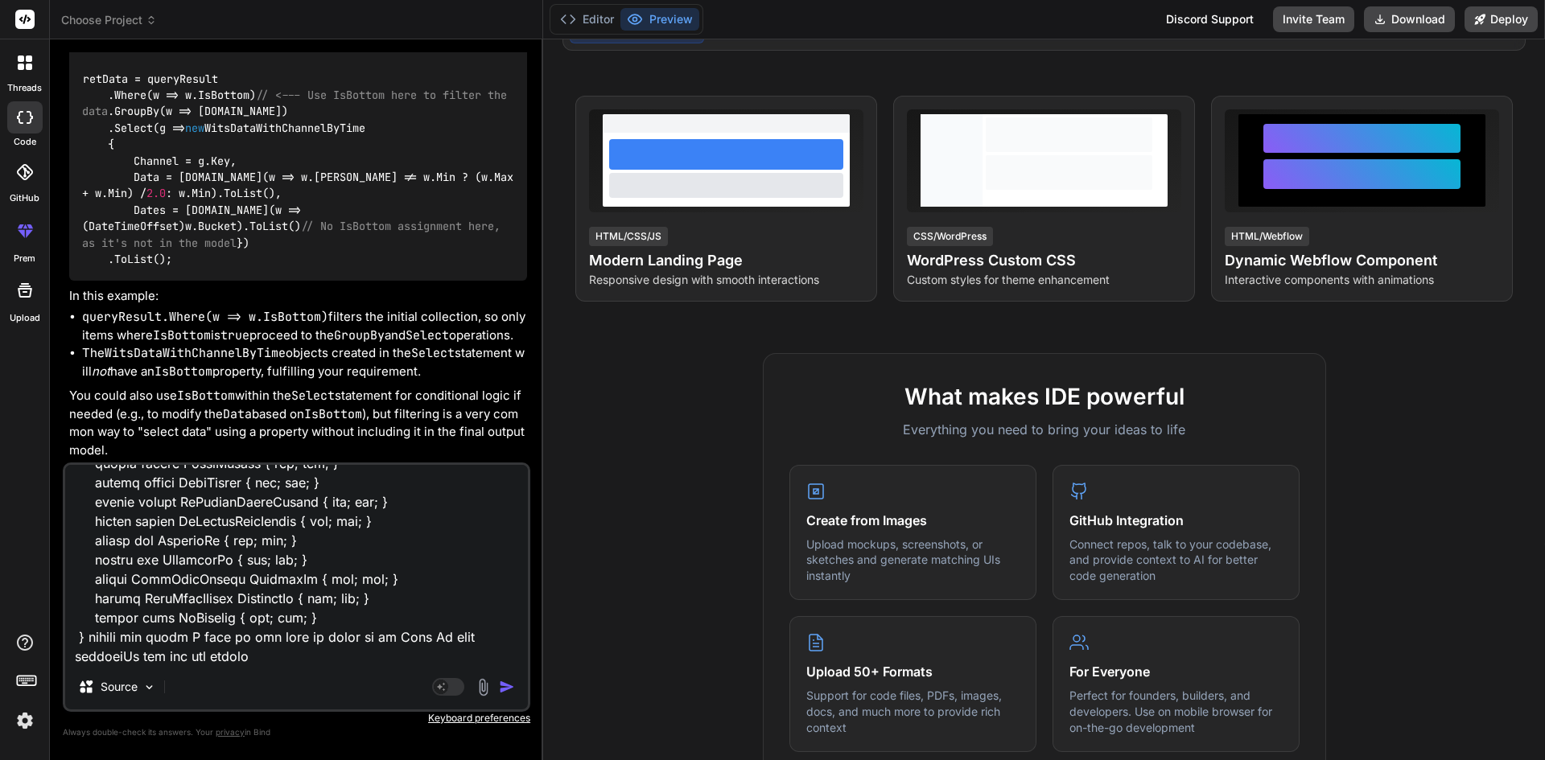
scroll to position [304, 0]
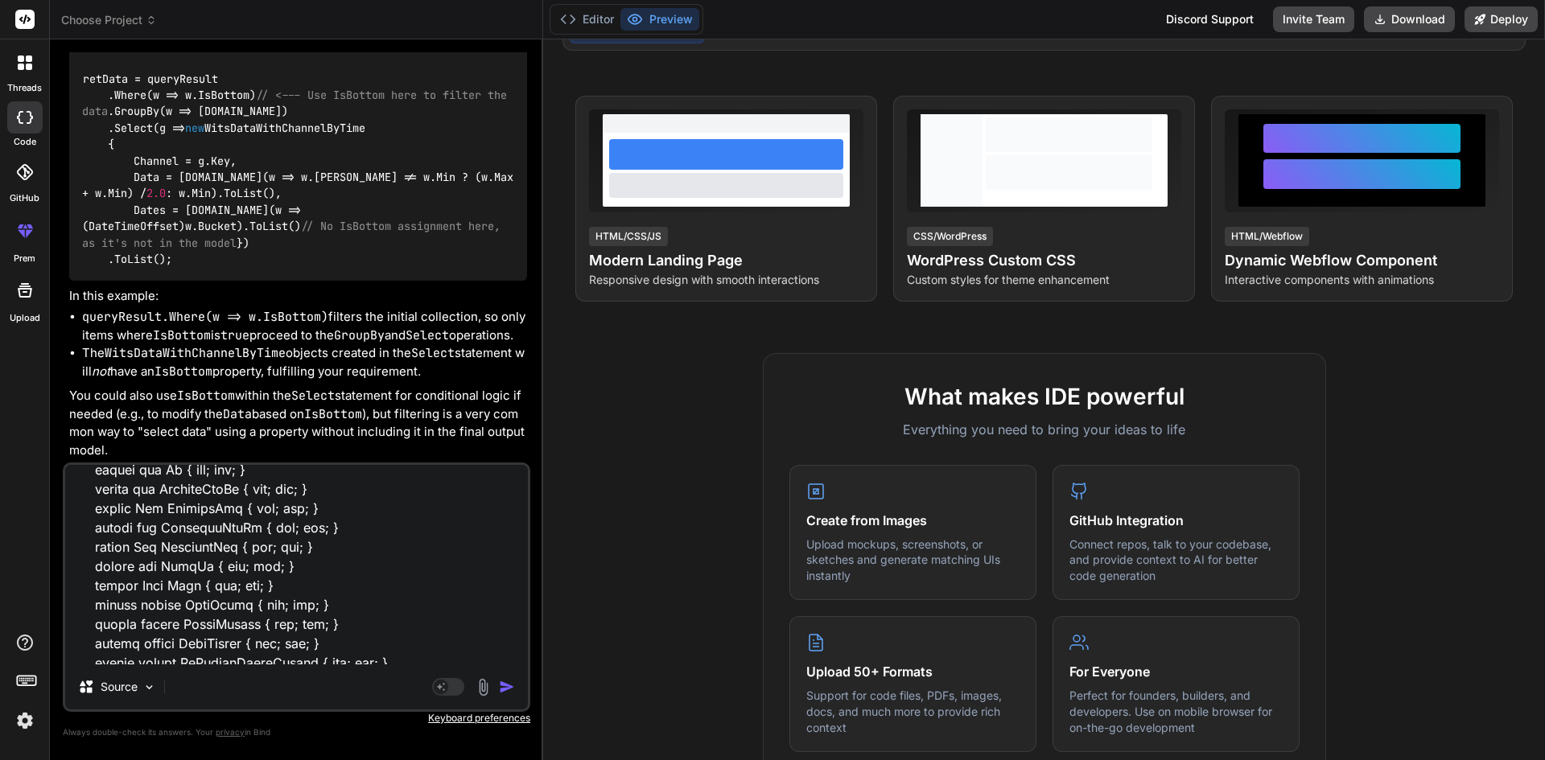
click at [201, 530] on textarea at bounding box center [296, 564] width 463 height 199
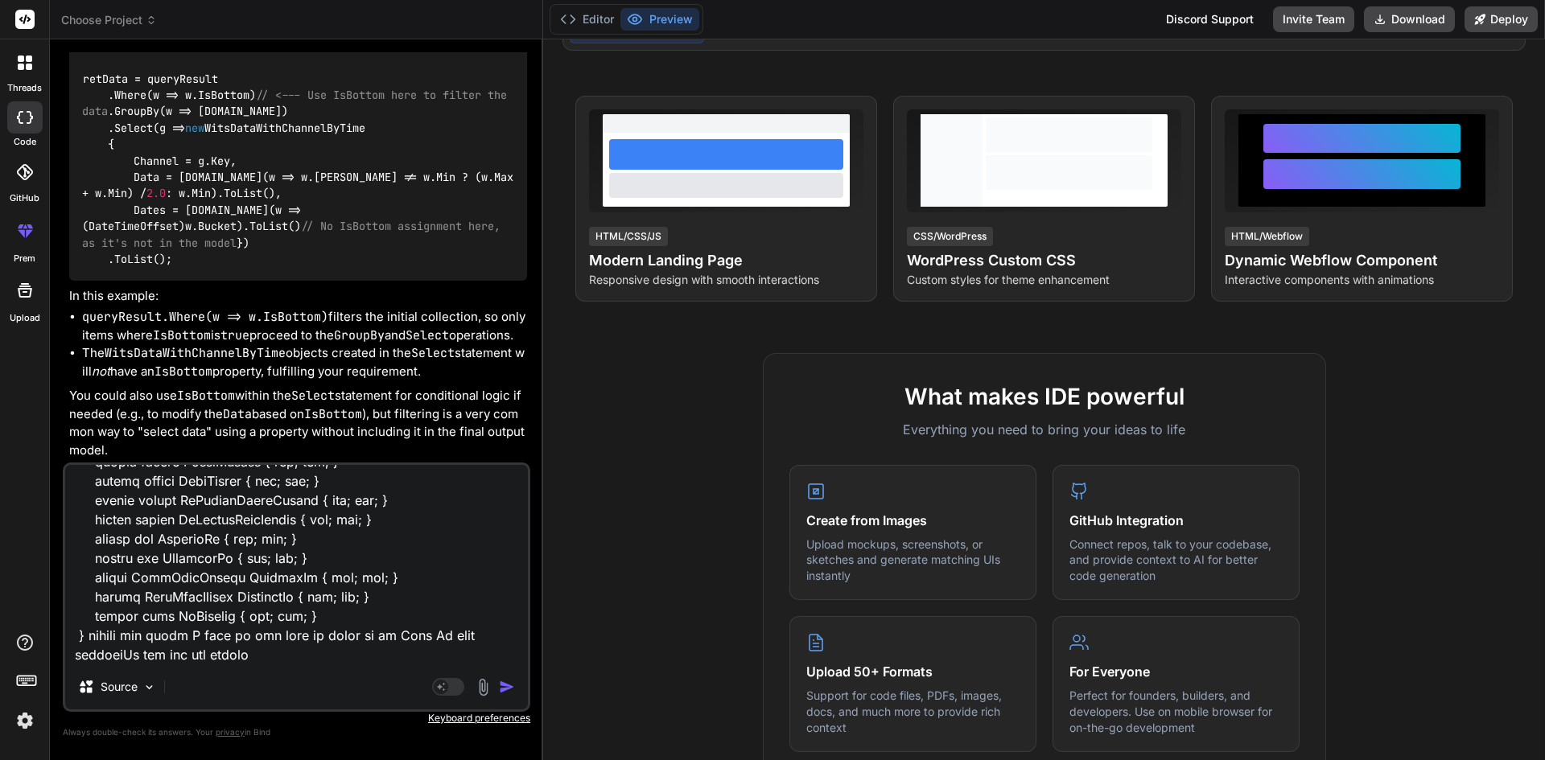
click at [223, 660] on textarea at bounding box center [296, 564] width 463 height 199
drag, startPoint x: 223, startPoint y: 660, endPoint x: 284, endPoint y: 654, distance: 61.4
click at [228, 659] on textarea at bounding box center [296, 564] width 463 height 199
paste textarea "ComparedJobId"
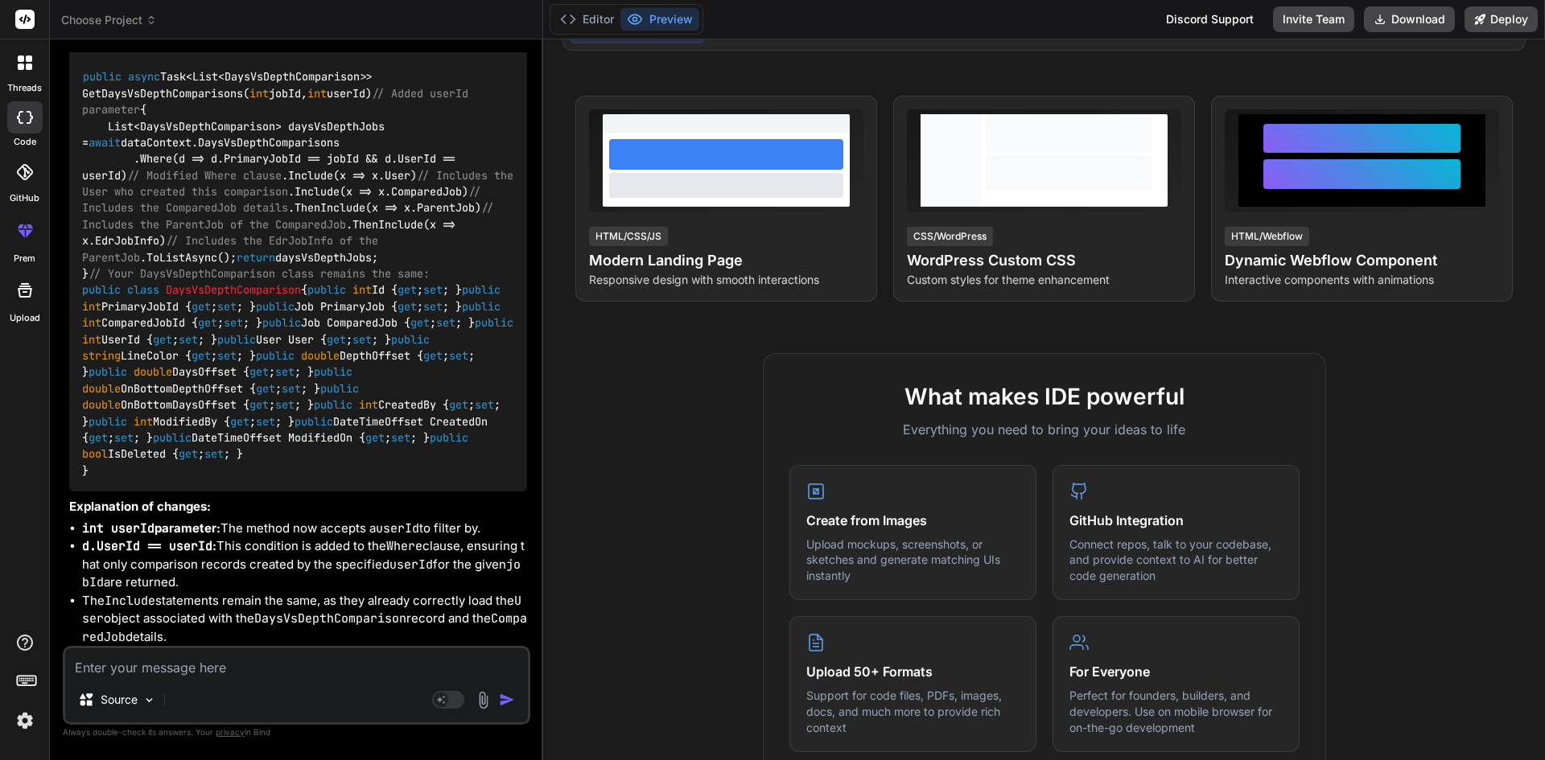
scroll to position [4442, 0]
